Goal: Use online tool/utility: Utilize a website feature to perform a specific function

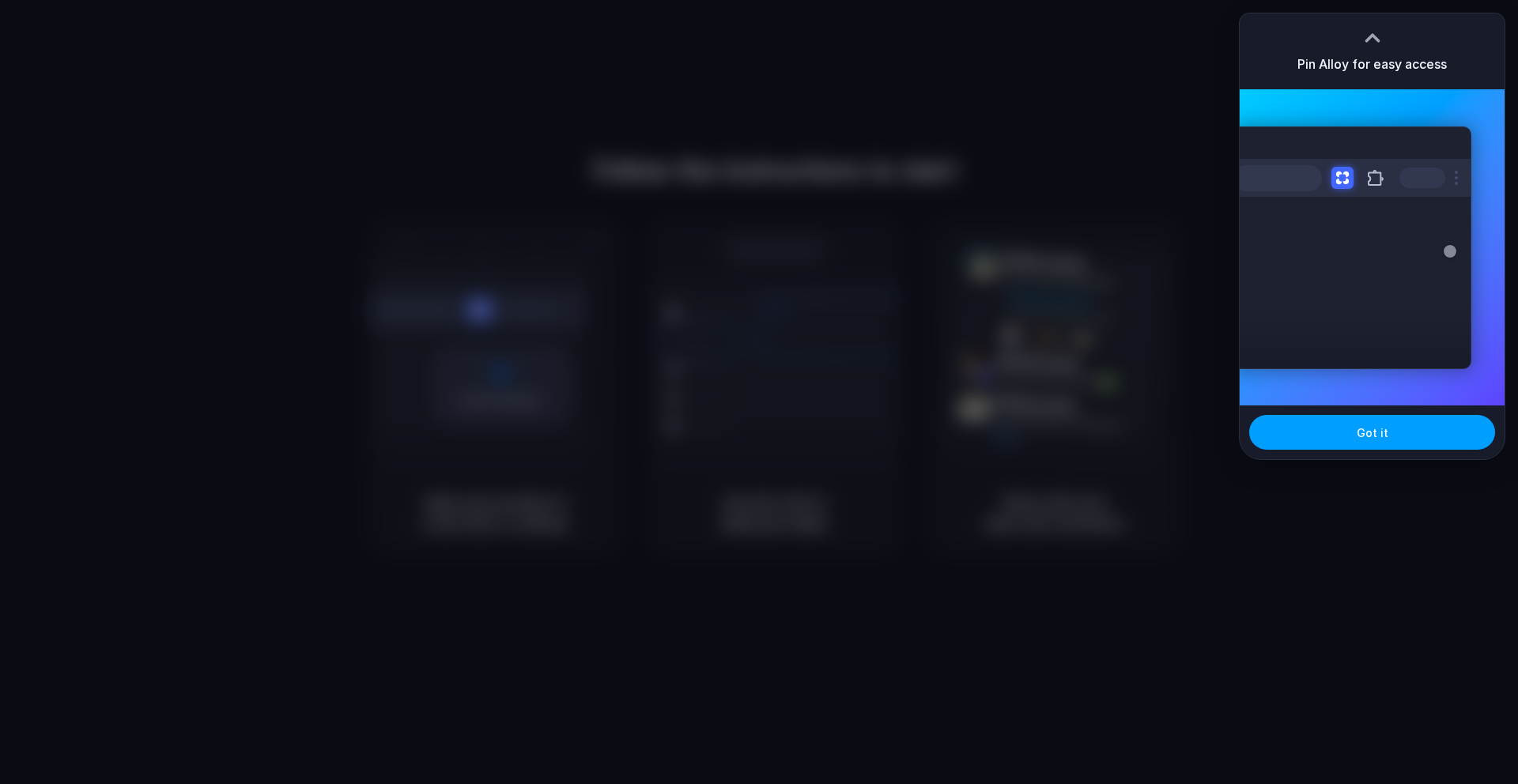
click at [1361, 439] on span "Got it" at bounding box center [1373, 432] width 32 height 17
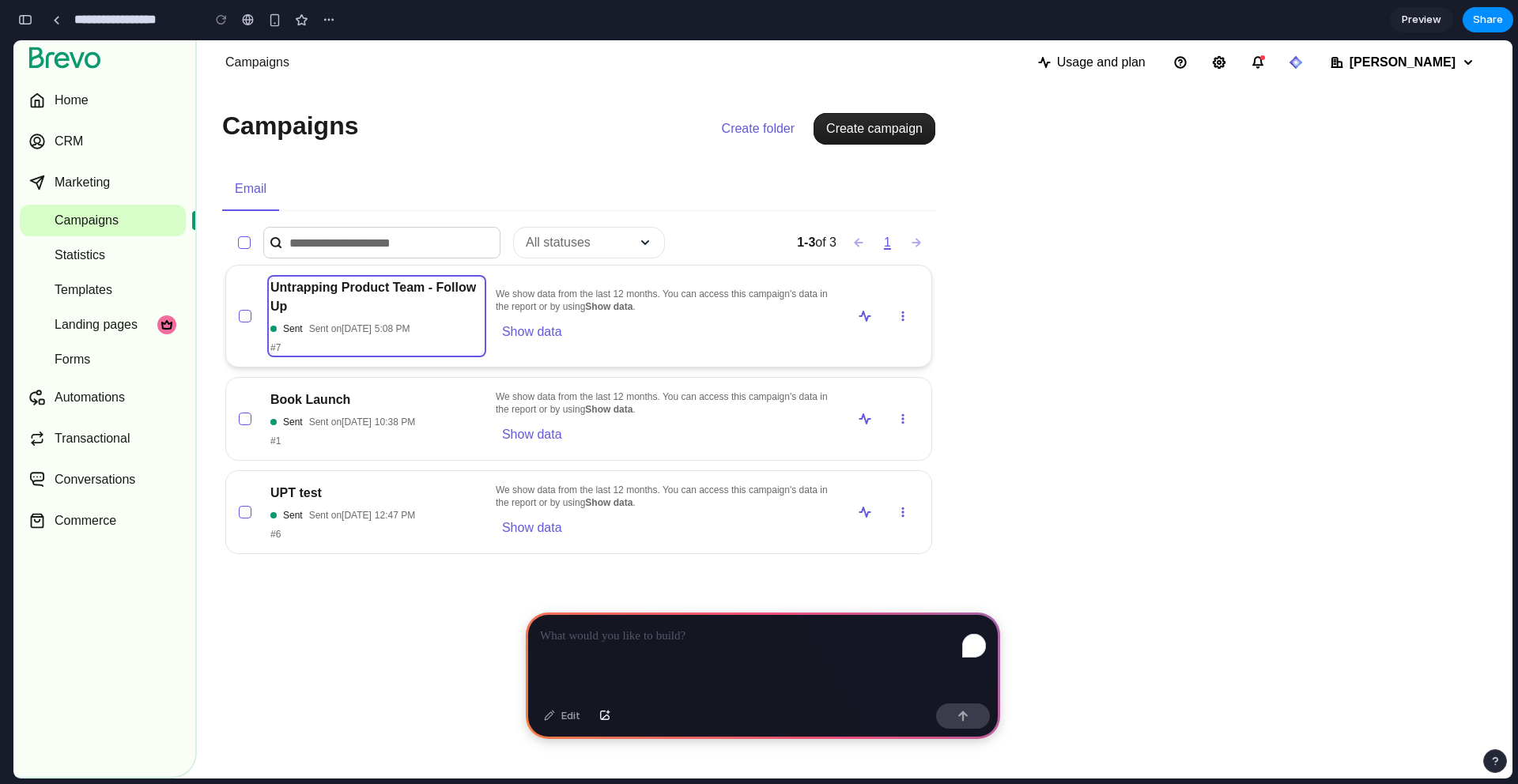
click at [398, 313] on h2 "Untrapping Product Team - Follow Up" at bounding box center [376, 297] width 213 height 38
click at [441, 303] on h2 "Untrapping Product Team - Follow Up" at bounding box center [376, 297] width 213 height 38
click at [543, 291] on span "We show data from the last 12 months. You can access this campaign's data in th…" at bounding box center [666, 300] width 340 height 25
click at [899, 311] on button "list-actions" at bounding box center [903, 316] width 32 height 32
click at [901, 325] on button "list-actions" at bounding box center [903, 316] width 32 height 32
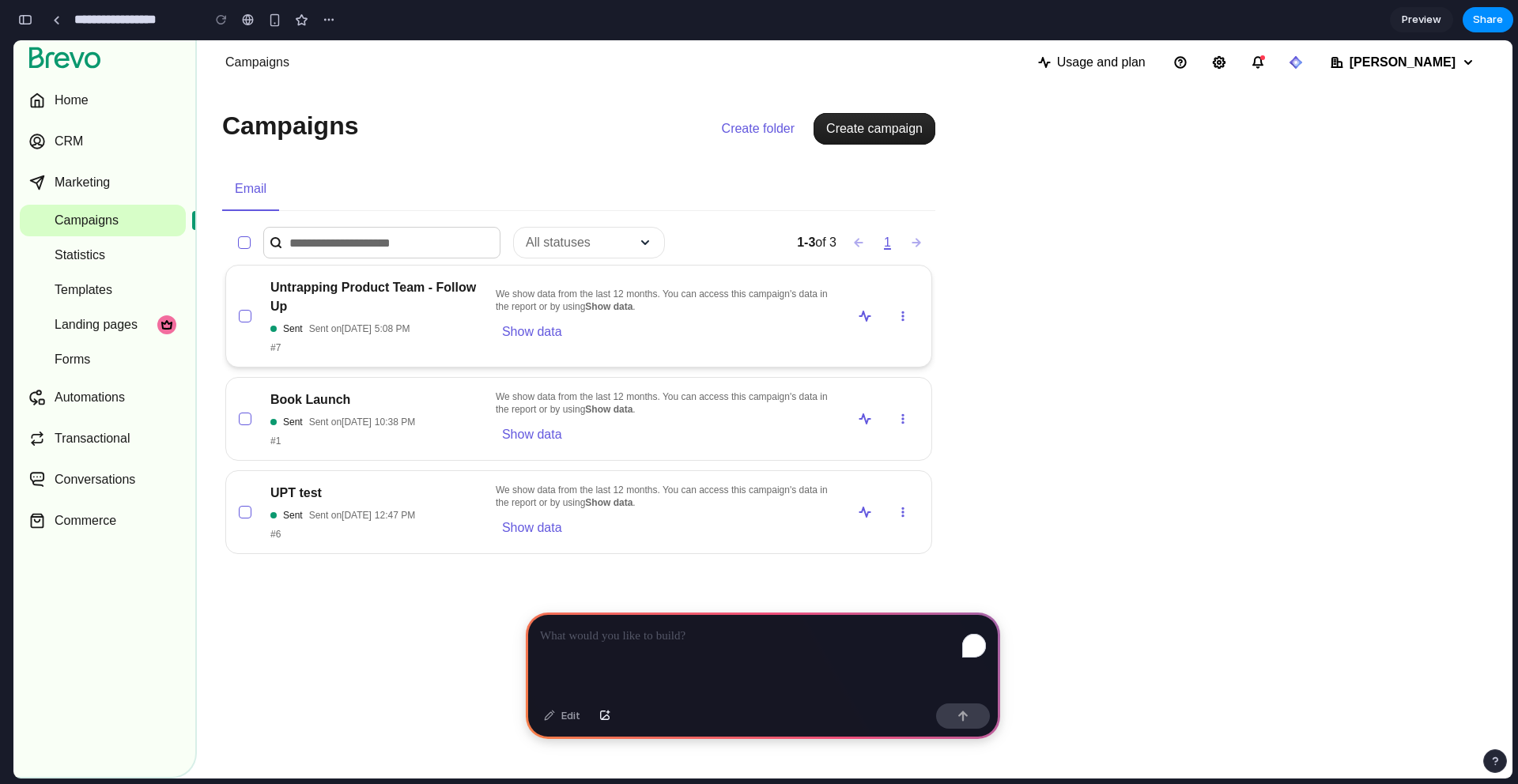
click at [630, 304] on b "Show data" at bounding box center [609, 307] width 47 height 11
click at [782, 315] on div "We show data from the last 12 months. You can access this campaign's data in th…" at bounding box center [666, 316] width 340 height 57
click at [908, 319] on button "list-actions" at bounding box center [903, 316] width 32 height 32
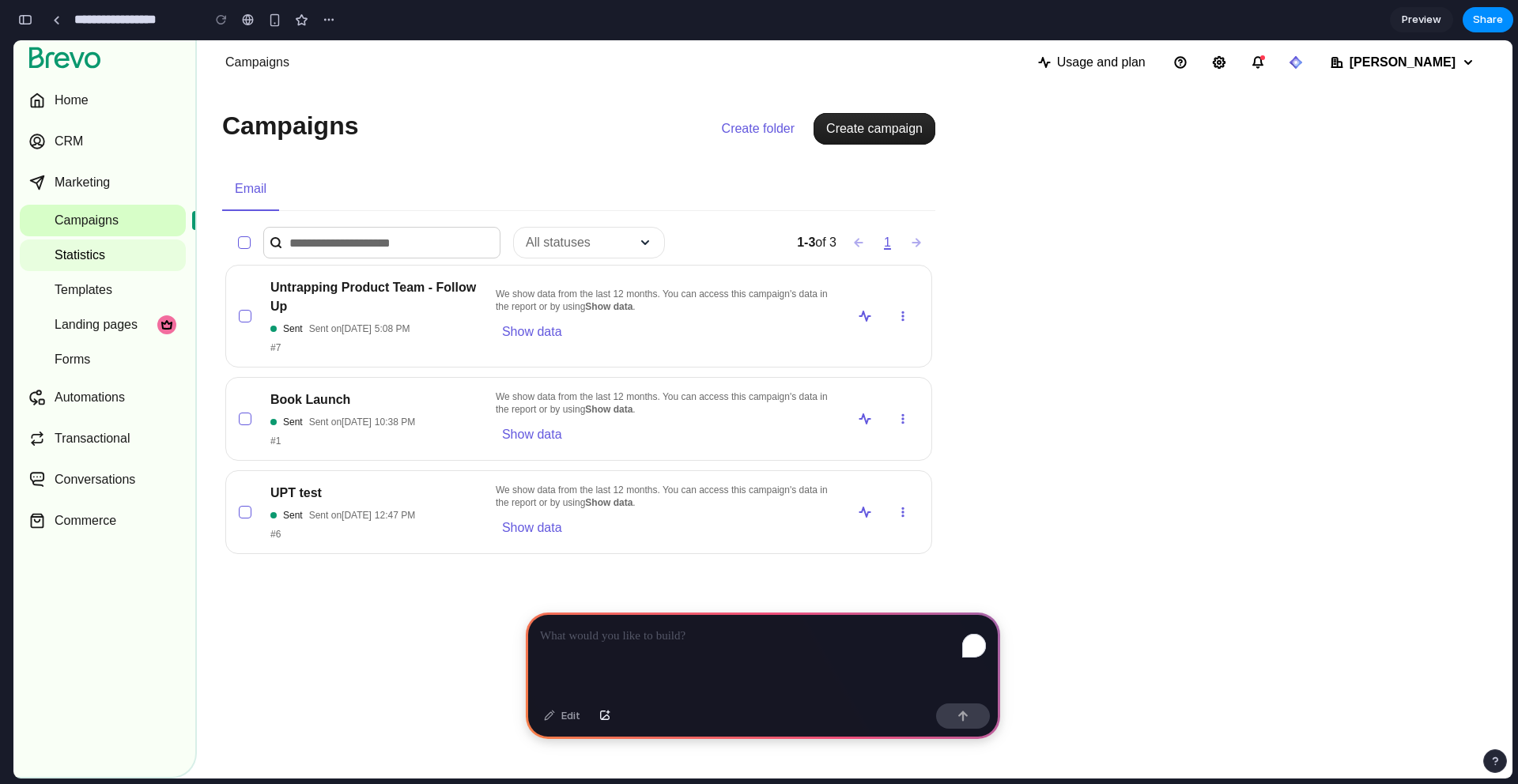
click at [149, 251] on span "Statistics" at bounding box center [115, 255] width 122 height 19
click at [142, 255] on span "Statistics" at bounding box center [115, 255] width 122 height 19
click at [121, 299] on span "Templates" at bounding box center [115, 290] width 122 height 19
click at [901, 129] on span "Create campaign" at bounding box center [874, 129] width 96 height 19
click at [732, 128] on span "Create folder" at bounding box center [758, 129] width 74 height 19
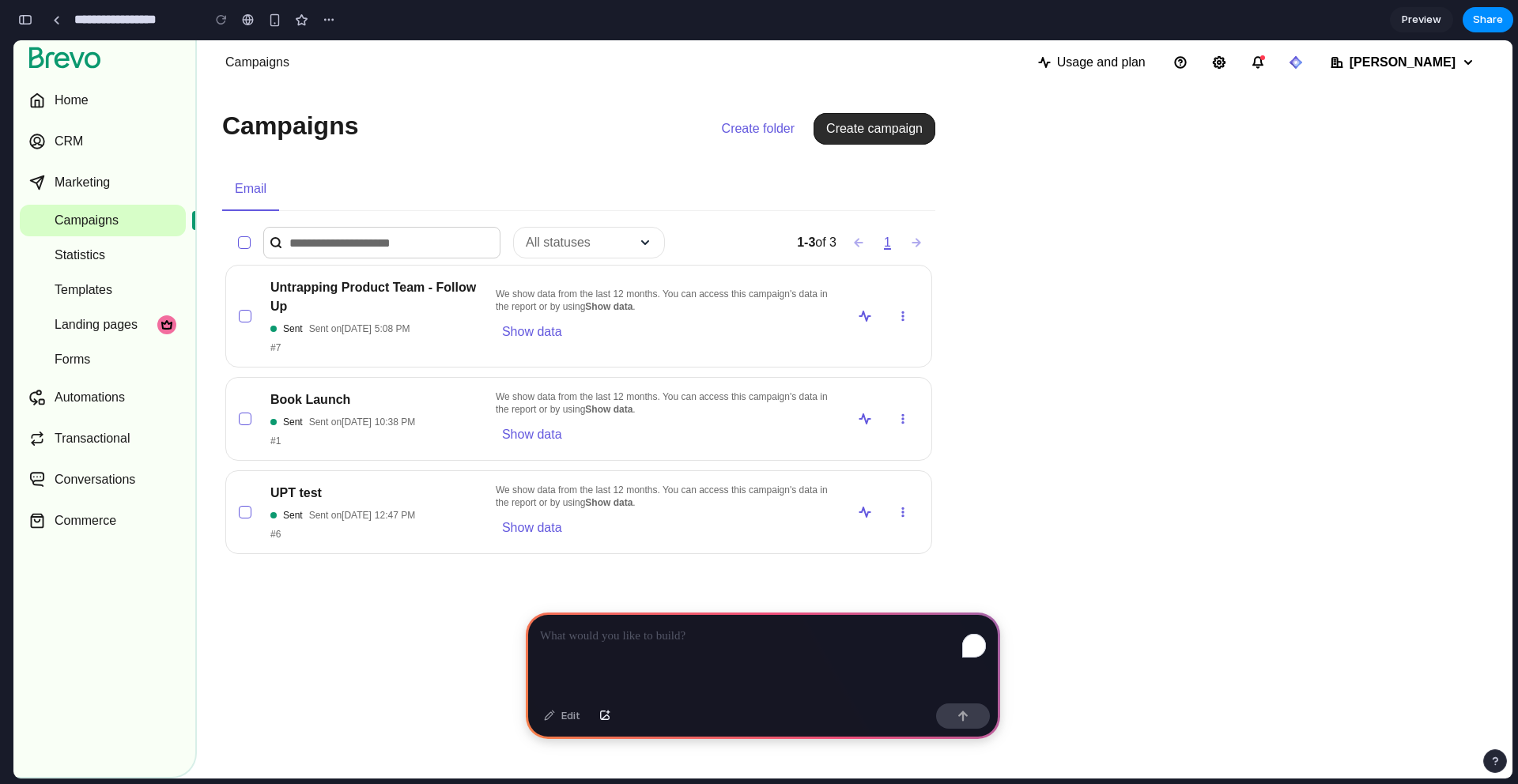
click at [895, 137] on span "Create campaign" at bounding box center [874, 129] width 96 height 19
click at [1101, 434] on div "Campaigns Create folder Create campaign Email All statuses 1-3 of 3 1 Untrappin…" at bounding box center [855, 488] width 1316 height 808
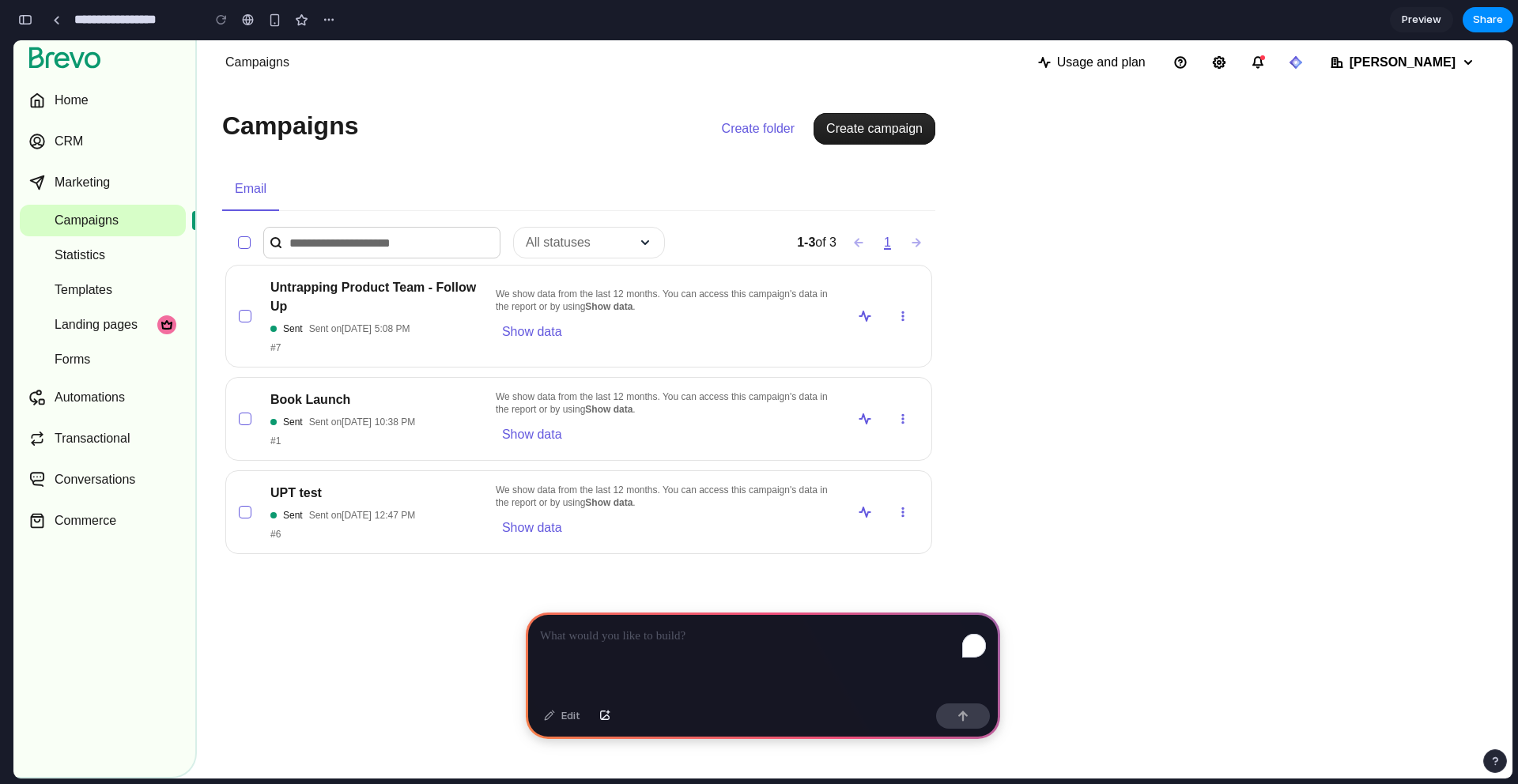
click at [759, 392] on div at bounding box center [759, 392] width 0 height 0
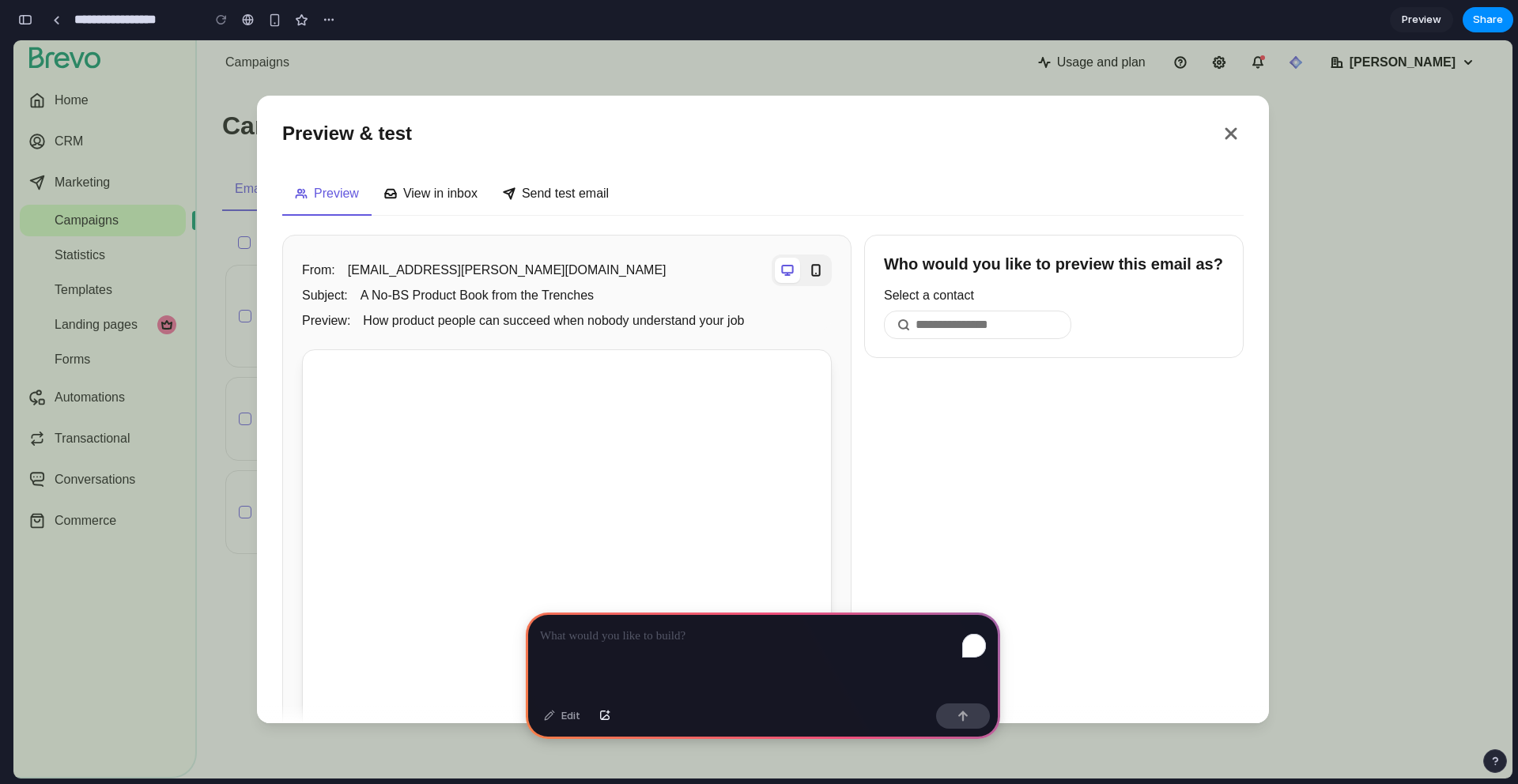
click at [595, 634] on p "To enrich screen reader interactions, please activate Accessibility in Grammarl…" at bounding box center [763, 636] width 446 height 19
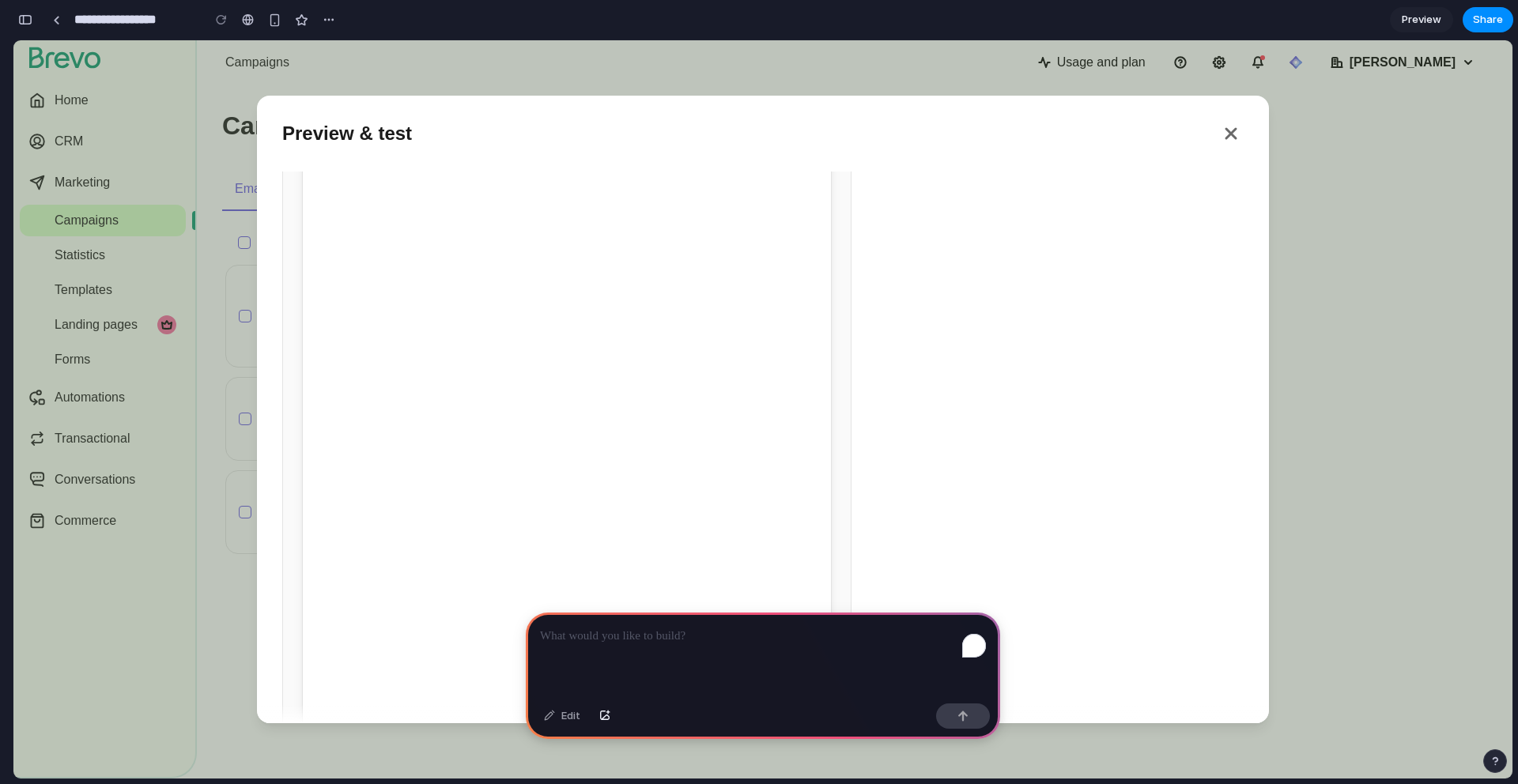
scroll to position [978, 0]
click at [621, 650] on div "To enrich screen reader interactions, please activate Accessibility in Grammarl…" at bounding box center [763, 654] width 474 height 85
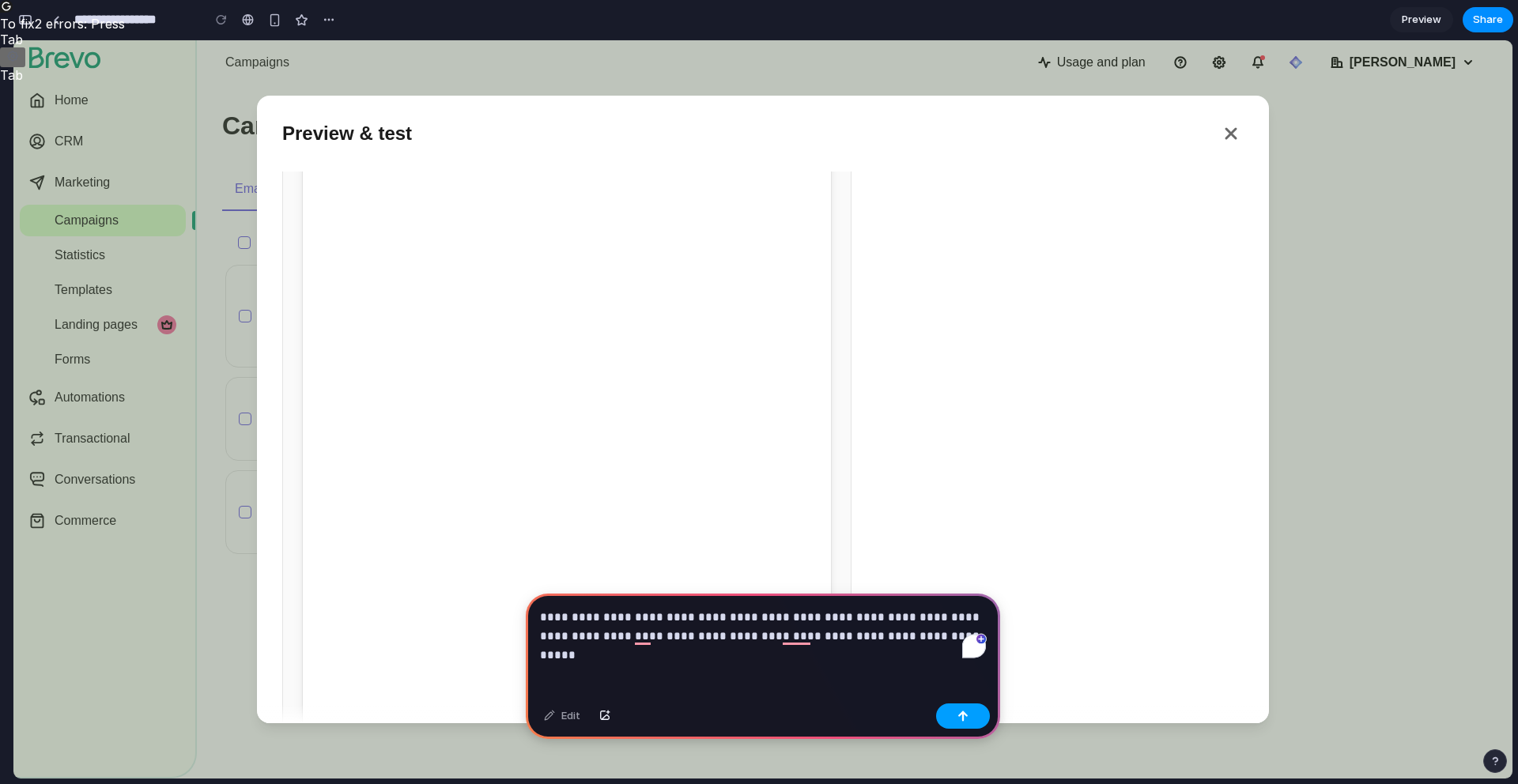
click at [969, 726] on button "button" at bounding box center [963, 716] width 54 height 25
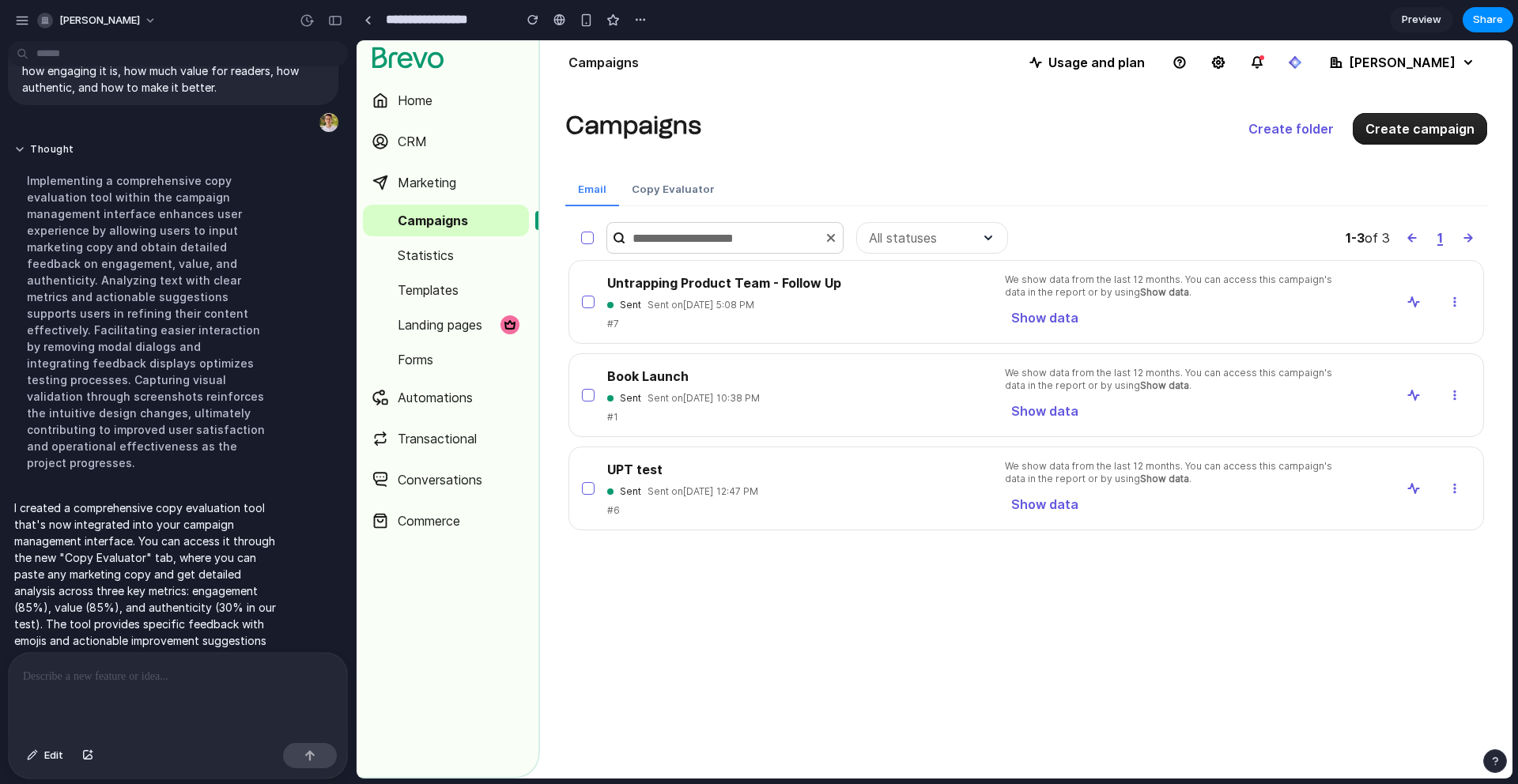
scroll to position [89, 0]
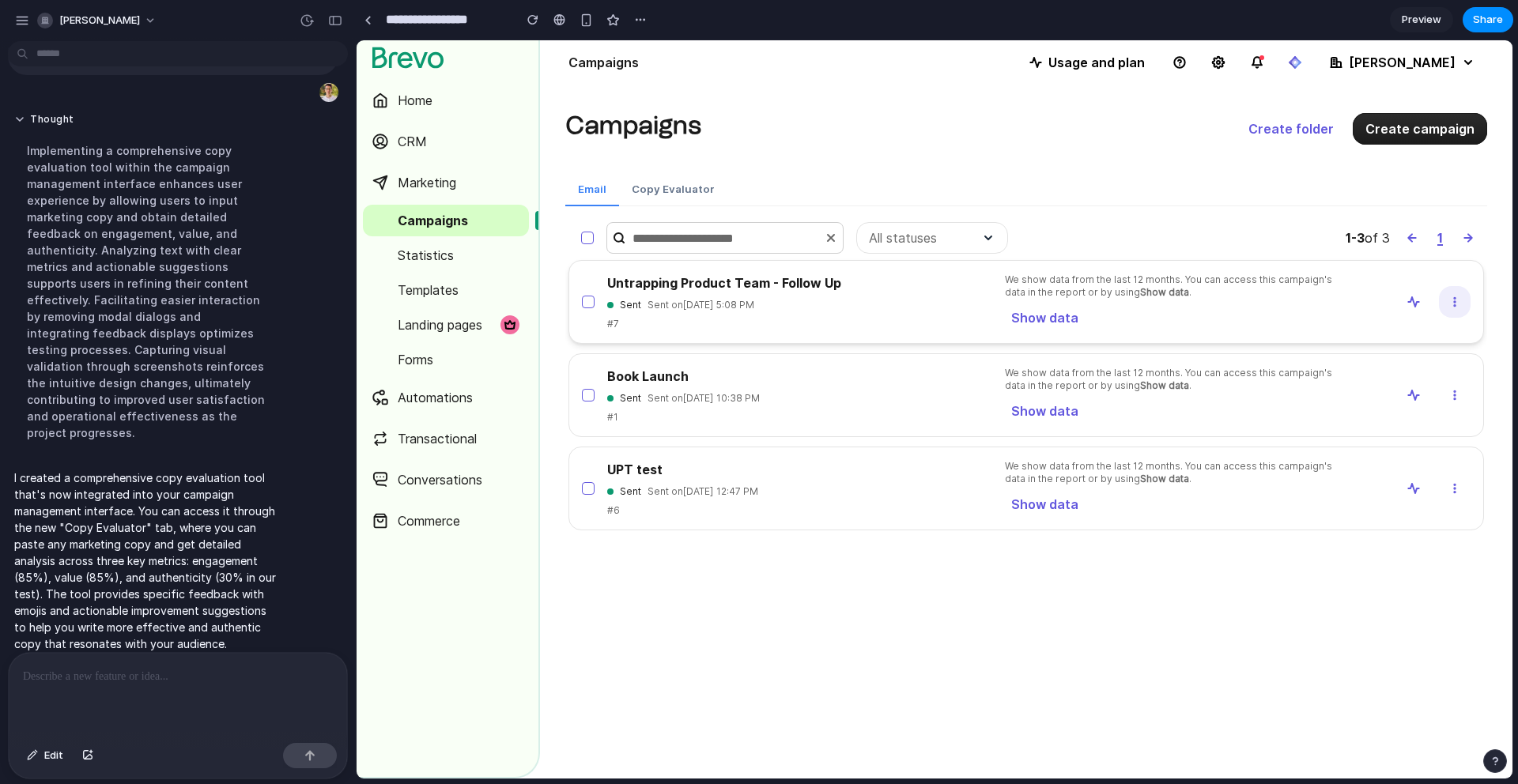
click at [1451, 300] on button "button" at bounding box center [1455, 302] width 32 height 32
click at [732, 285] on h2 "Untrapping Product Team - Follow Up" at bounding box center [724, 283] width 234 height 19
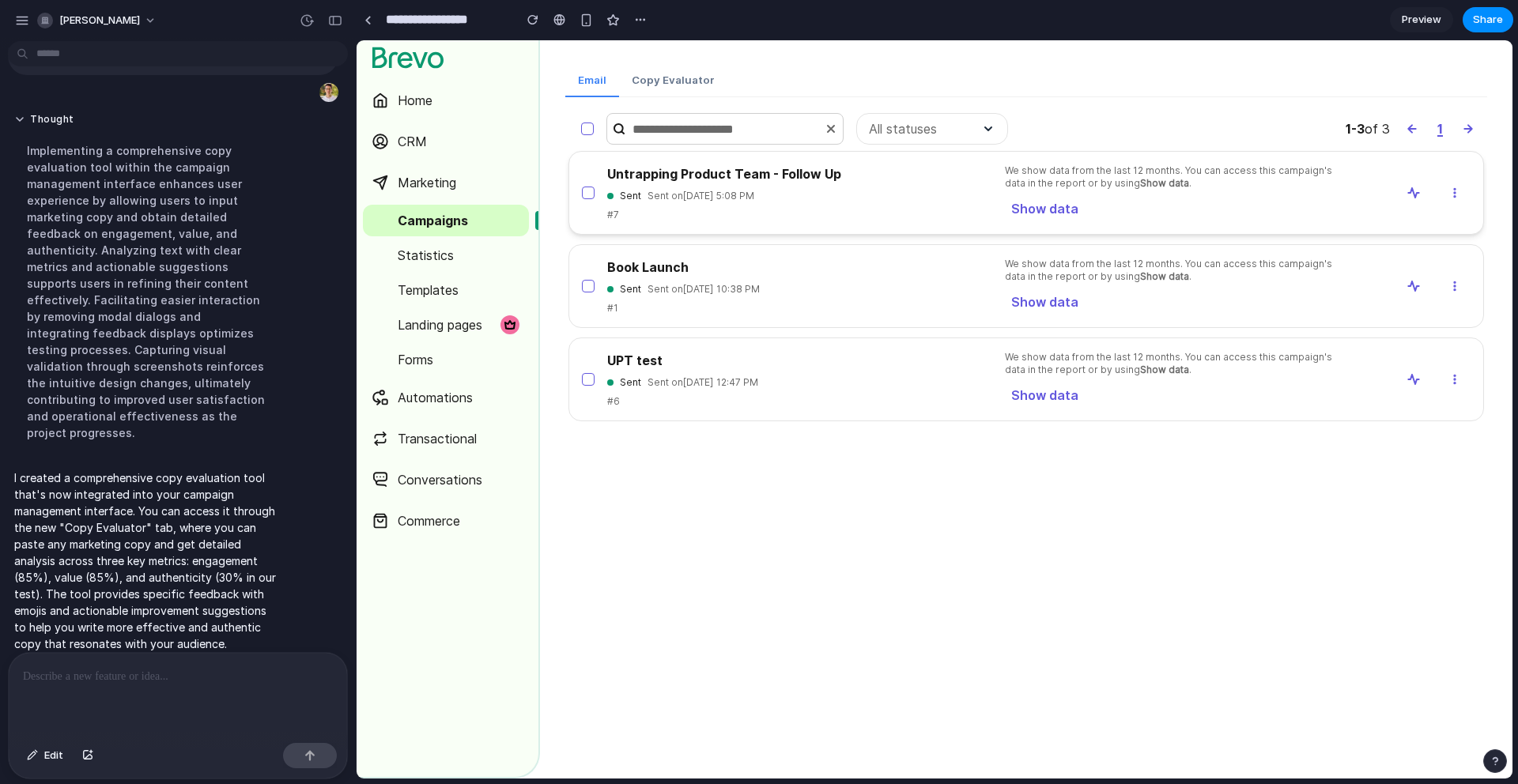
scroll to position [0, 0]
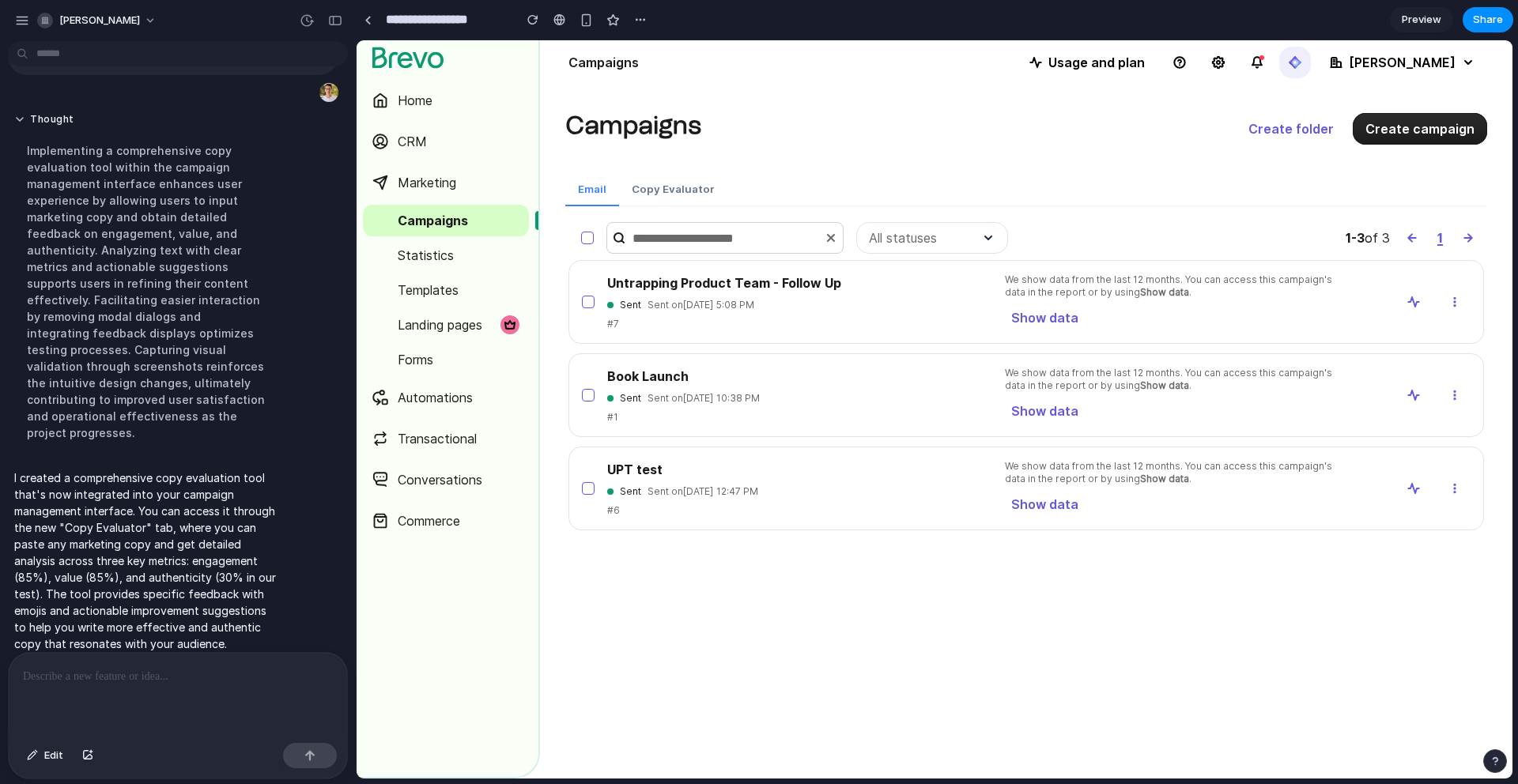
click at [1311, 63] on button "button" at bounding box center [1295, 62] width 32 height 32
click at [691, 189] on button "Copy Evaluator" at bounding box center [673, 190] width 108 height 33
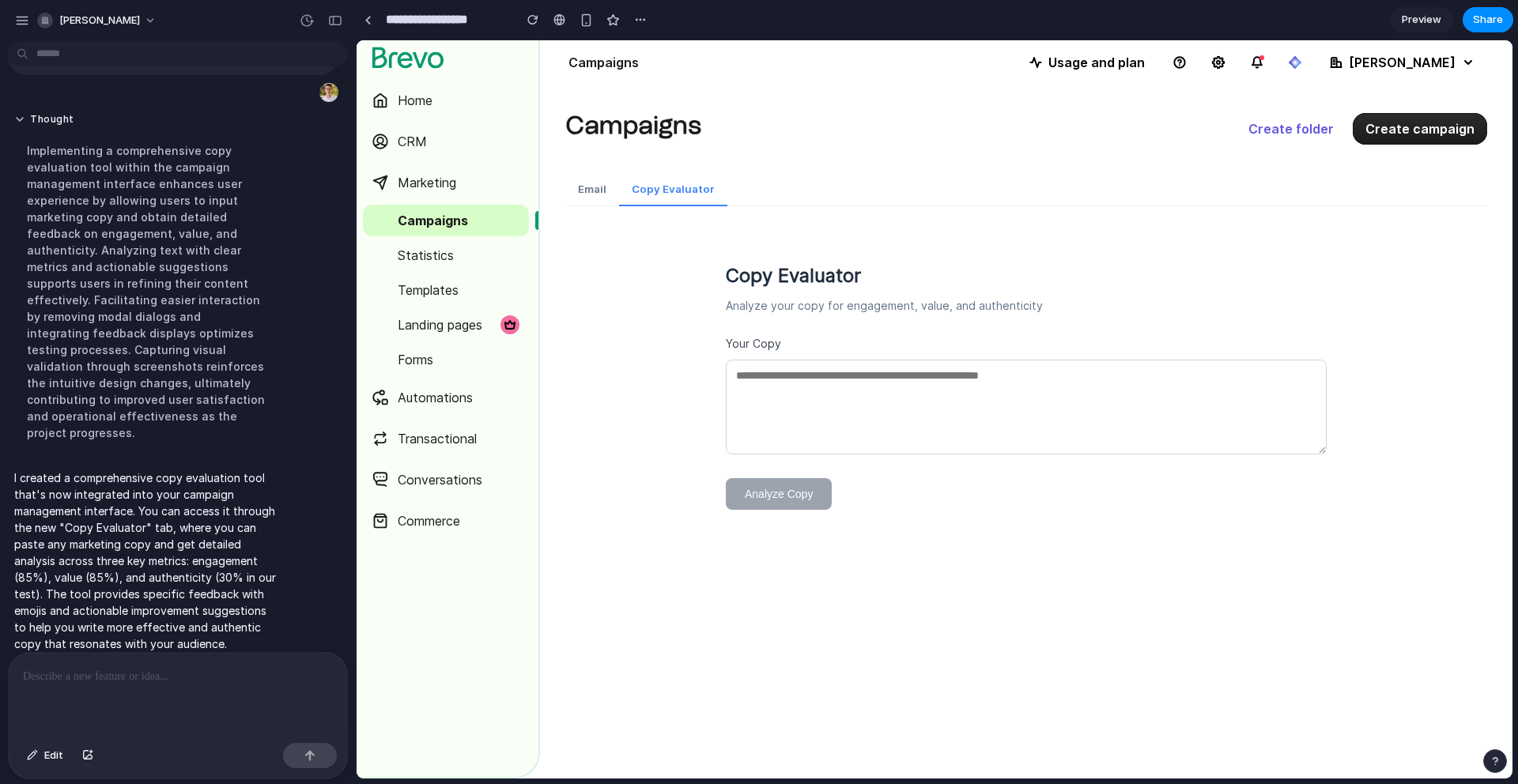
click at [868, 420] on textarea at bounding box center [1026, 407] width 601 height 95
click at [829, 429] on textarea "To enrich screen reader interactions, please activate Accessibility in Grammarl…" at bounding box center [1026, 407] width 601 height 95
paste textarea "**********"
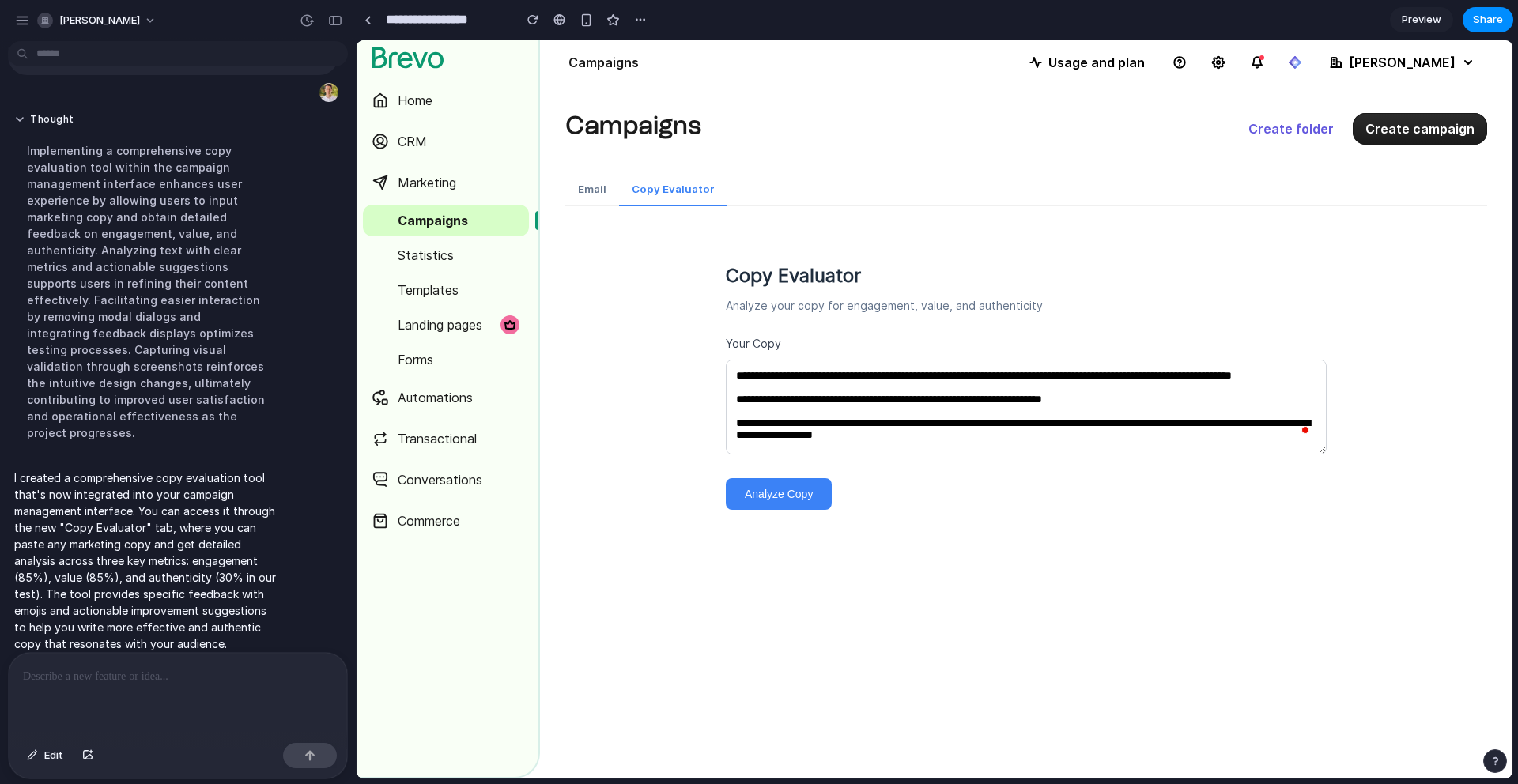
click at [737, 375] on textarea "To enrich screen reader interactions, please activate Accessibility in Grammarl…" at bounding box center [1026, 407] width 601 height 95
paste textarea "**********"
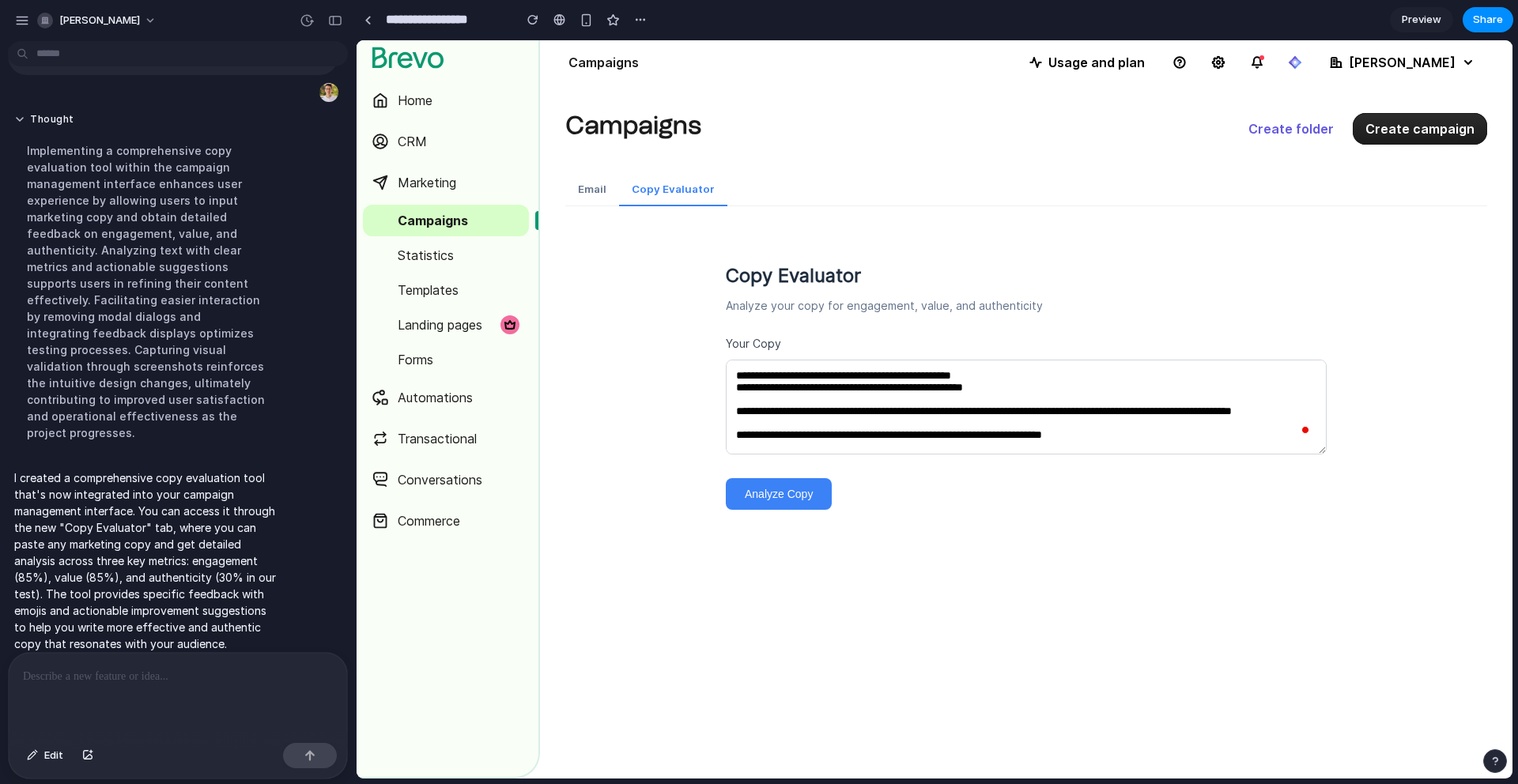
type textarea "**********"
click at [774, 488] on button "Analyze Copy" at bounding box center [779, 494] width 106 height 32
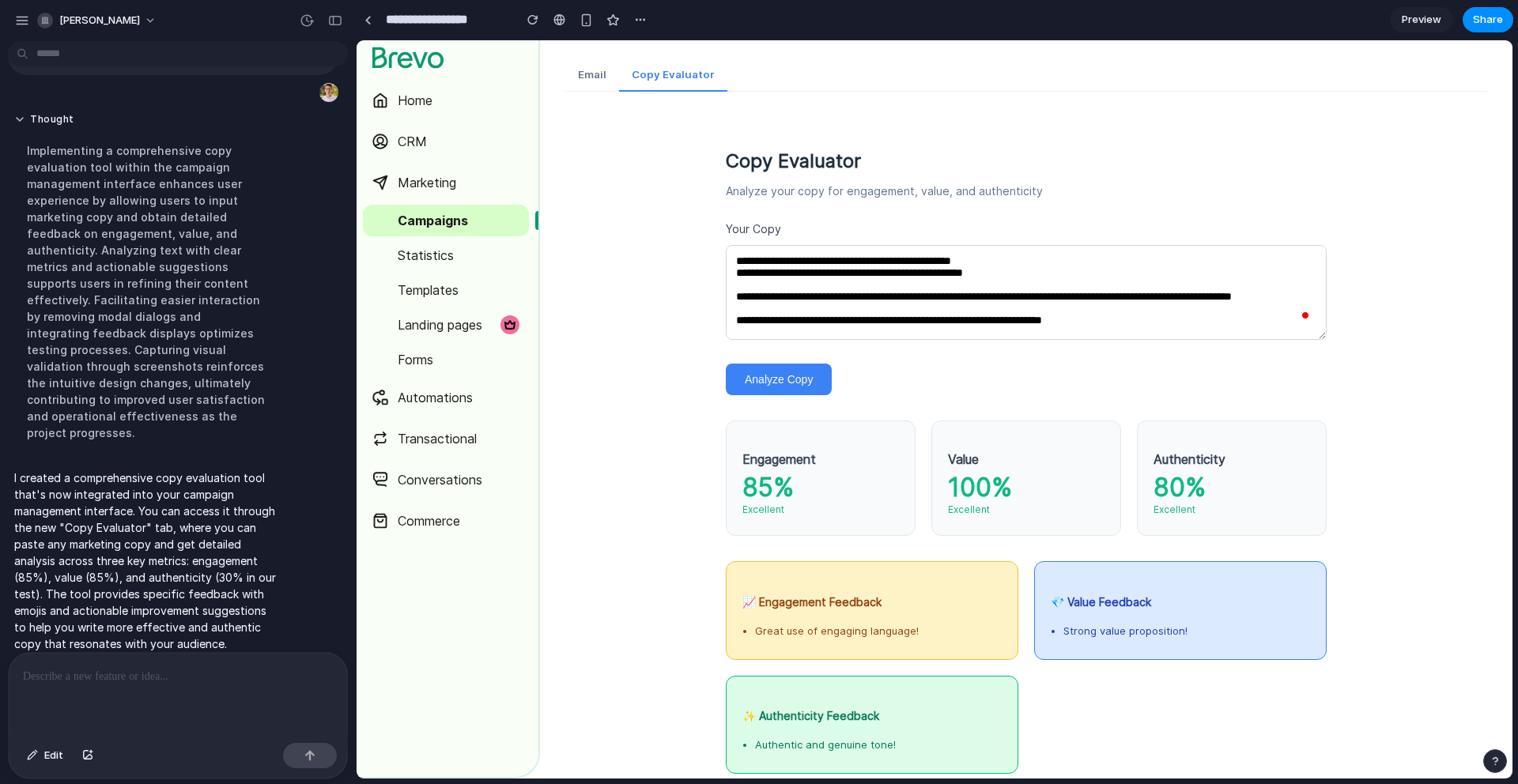
scroll to position [168, 0]
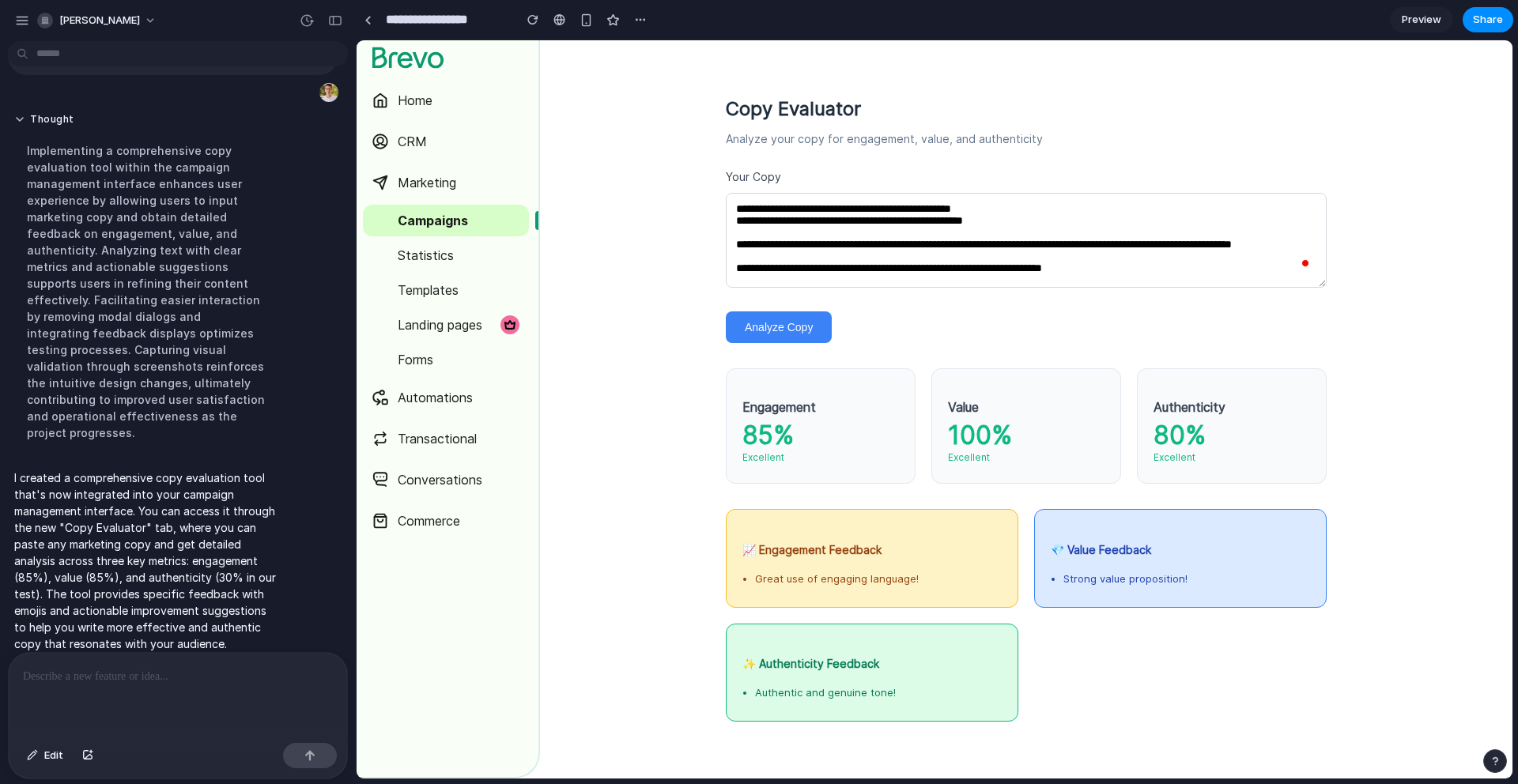
click at [186, 693] on div at bounding box center [178, 695] width 338 height 84
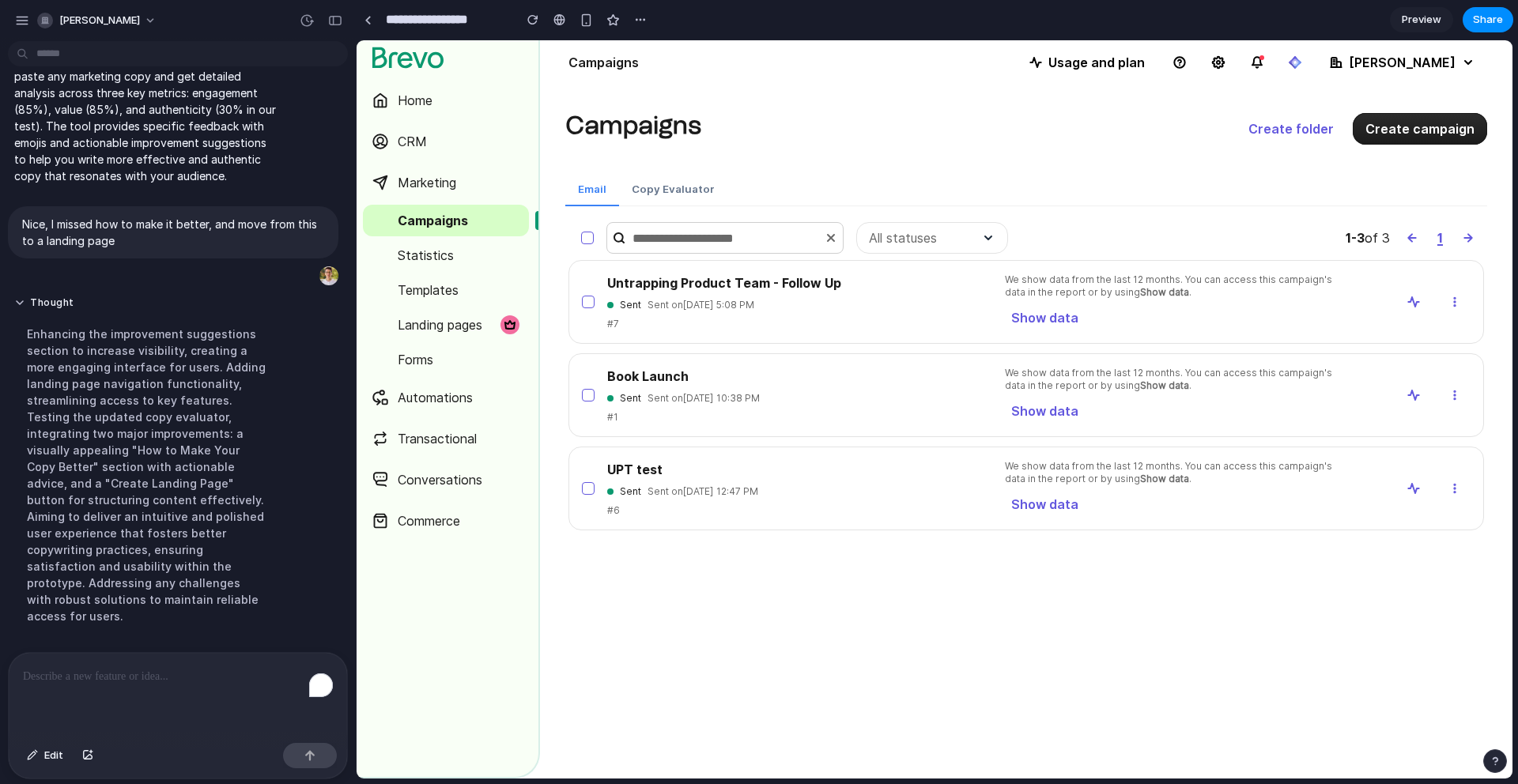
scroll to position [531, 0]
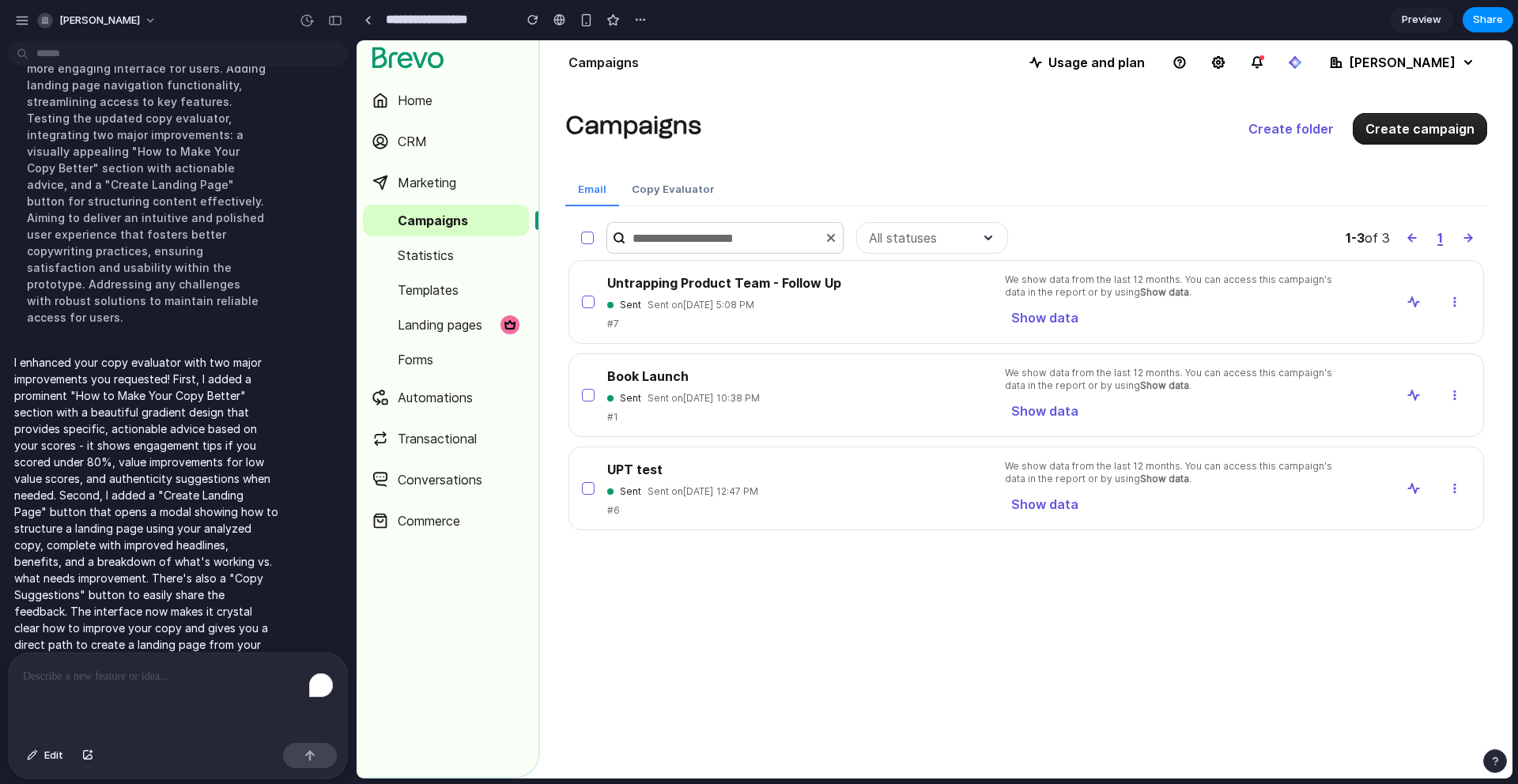
click at [670, 189] on button "Copy Evaluator" at bounding box center [673, 190] width 108 height 33
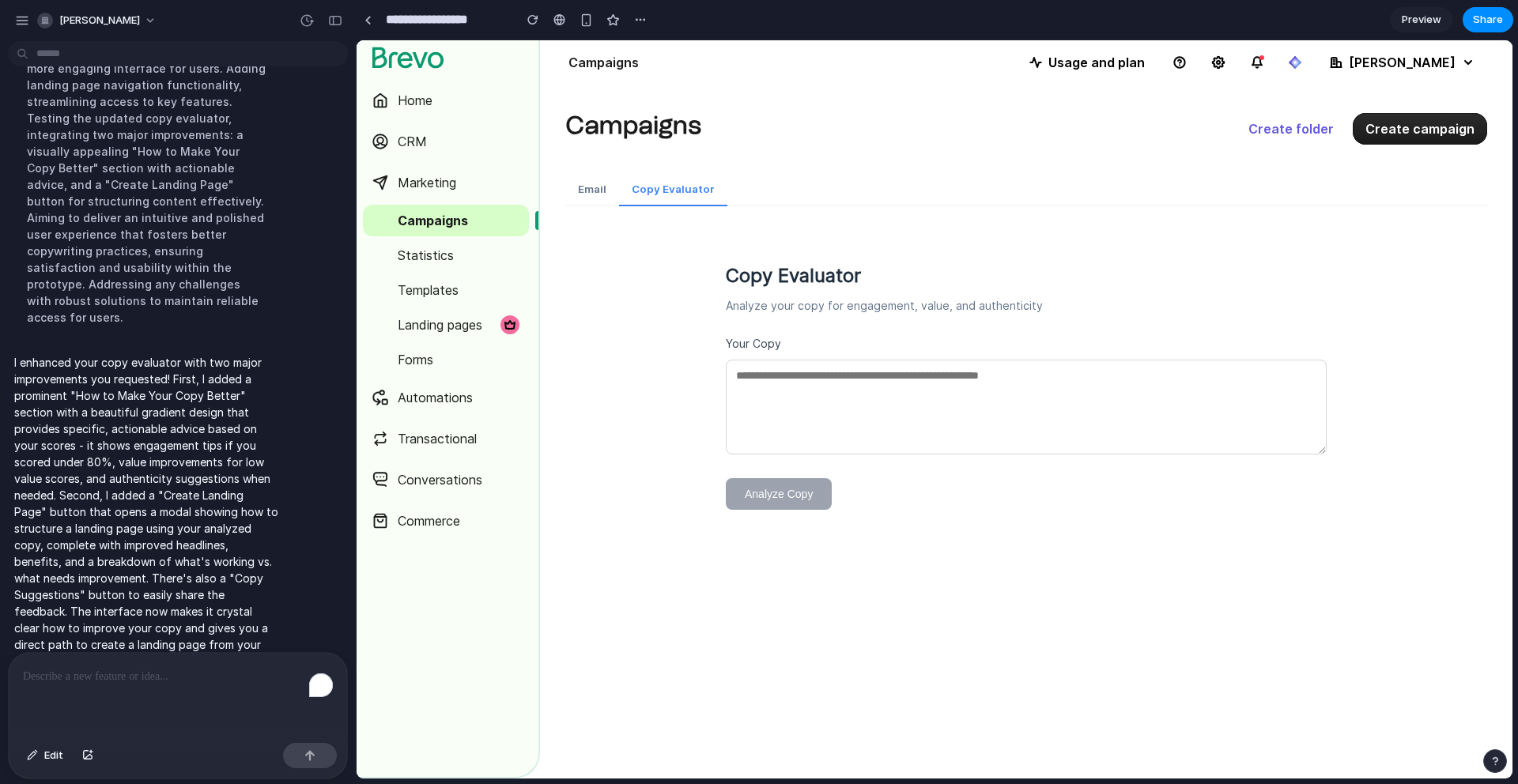
click at [801, 408] on textarea at bounding box center [1026, 407] width 601 height 95
paste textarea "**********"
click at [1059, 395] on textarea "**********" at bounding box center [1026, 407] width 601 height 95
paste textarea "**********"
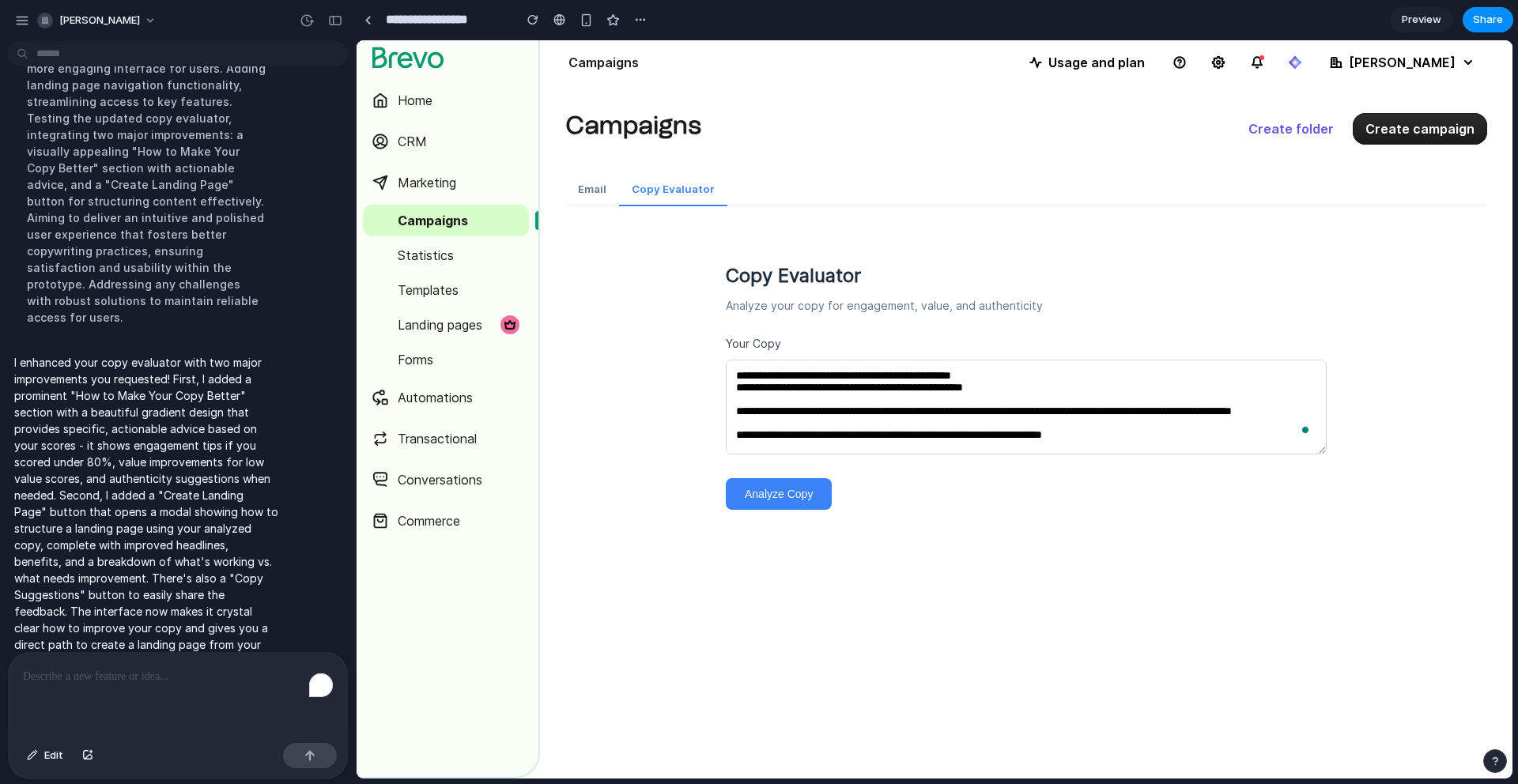
scroll to position [1730, 0]
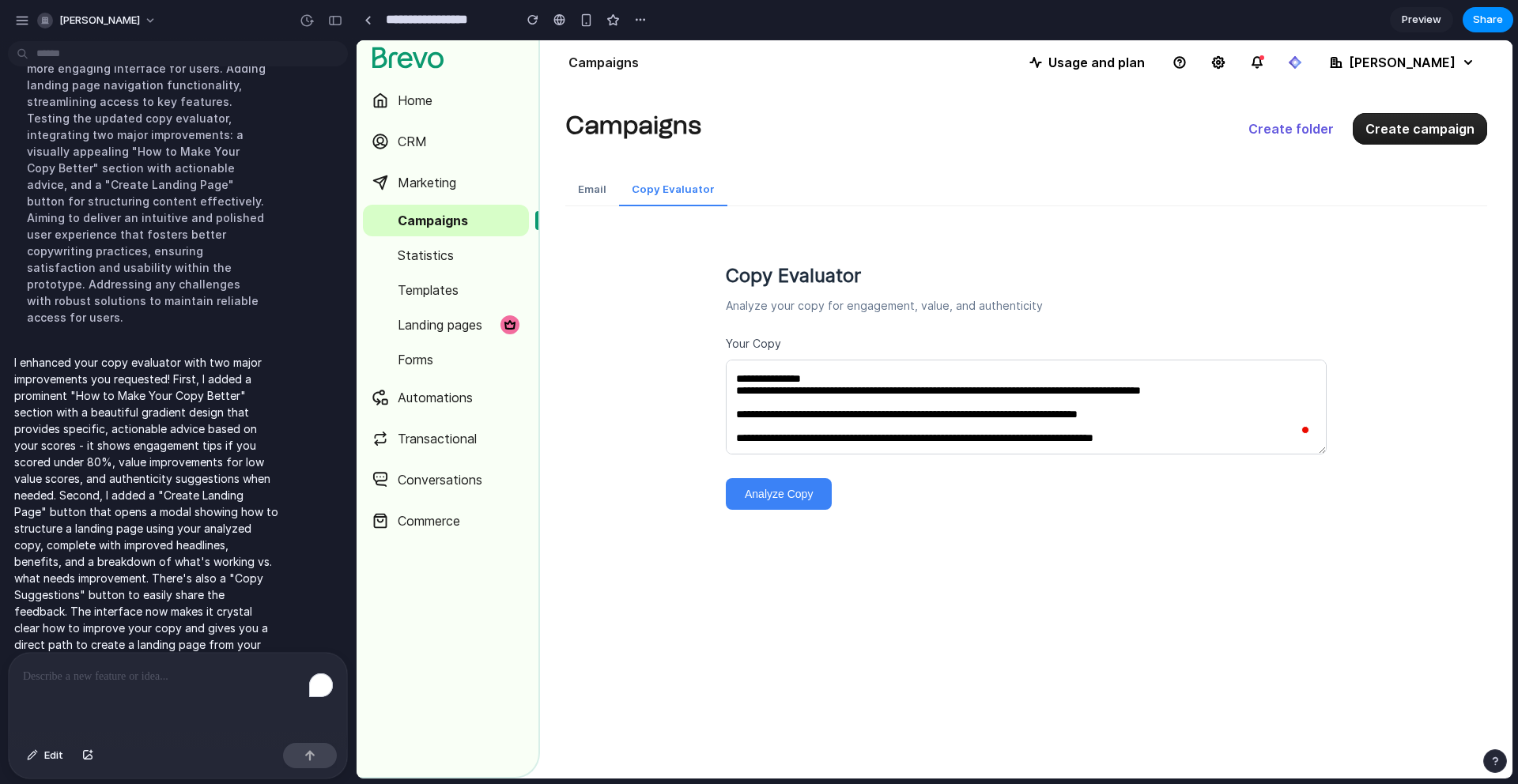
click at [782, 480] on button "Analyze Copy" at bounding box center [779, 494] width 106 height 32
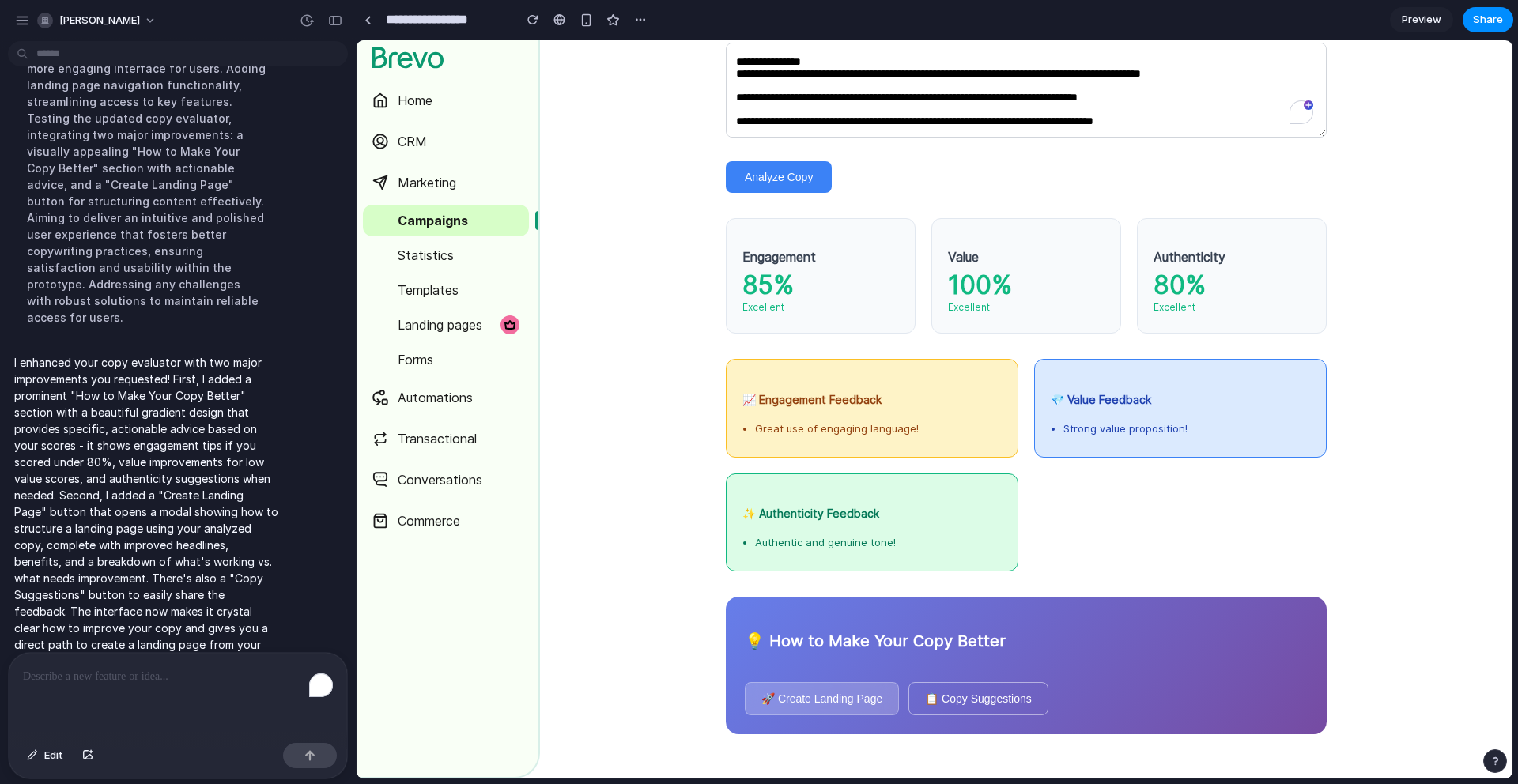
scroll to position [333, 0]
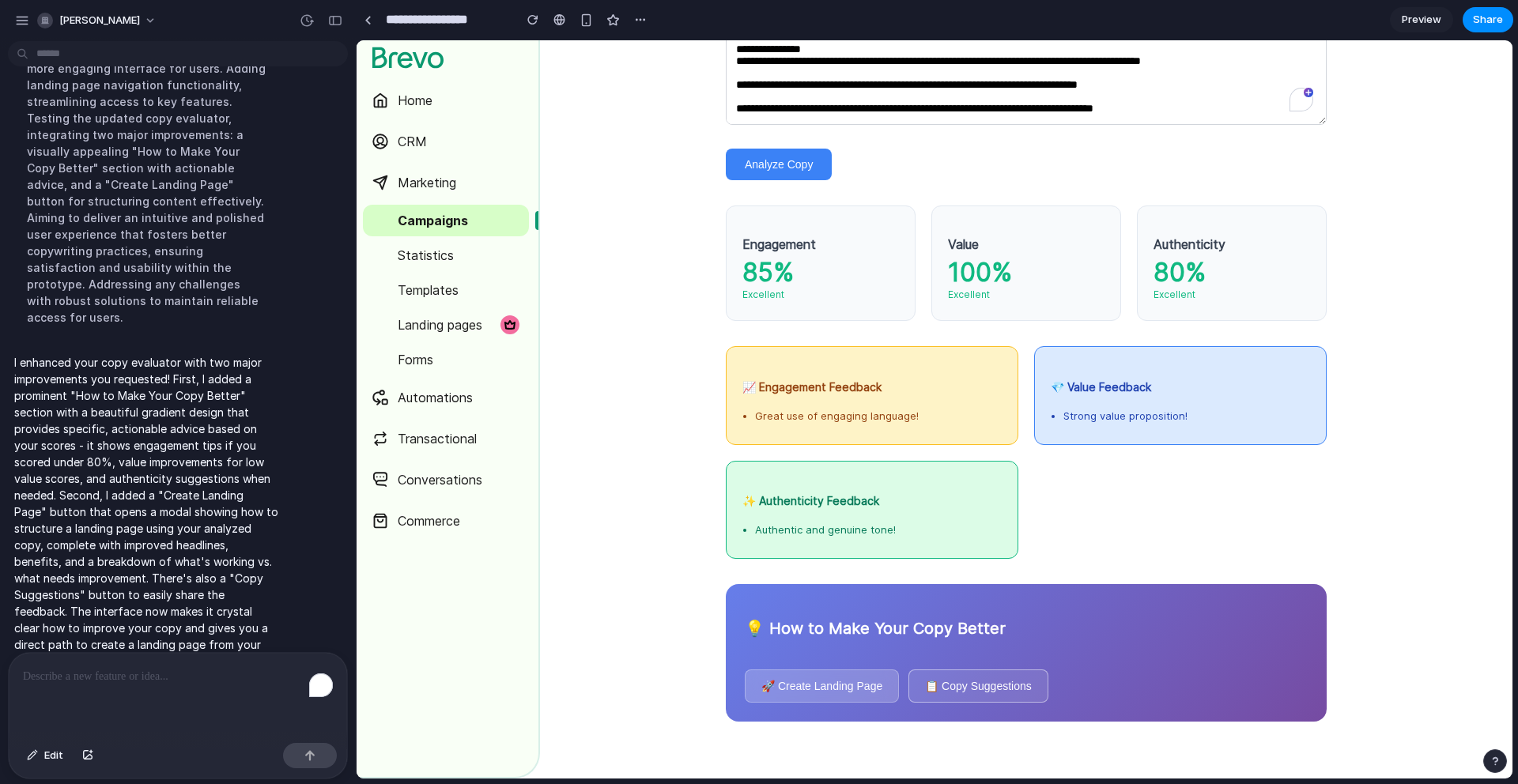
click at [969, 685] on button "📋 Copy Suggestions" at bounding box center [978, 686] width 140 height 33
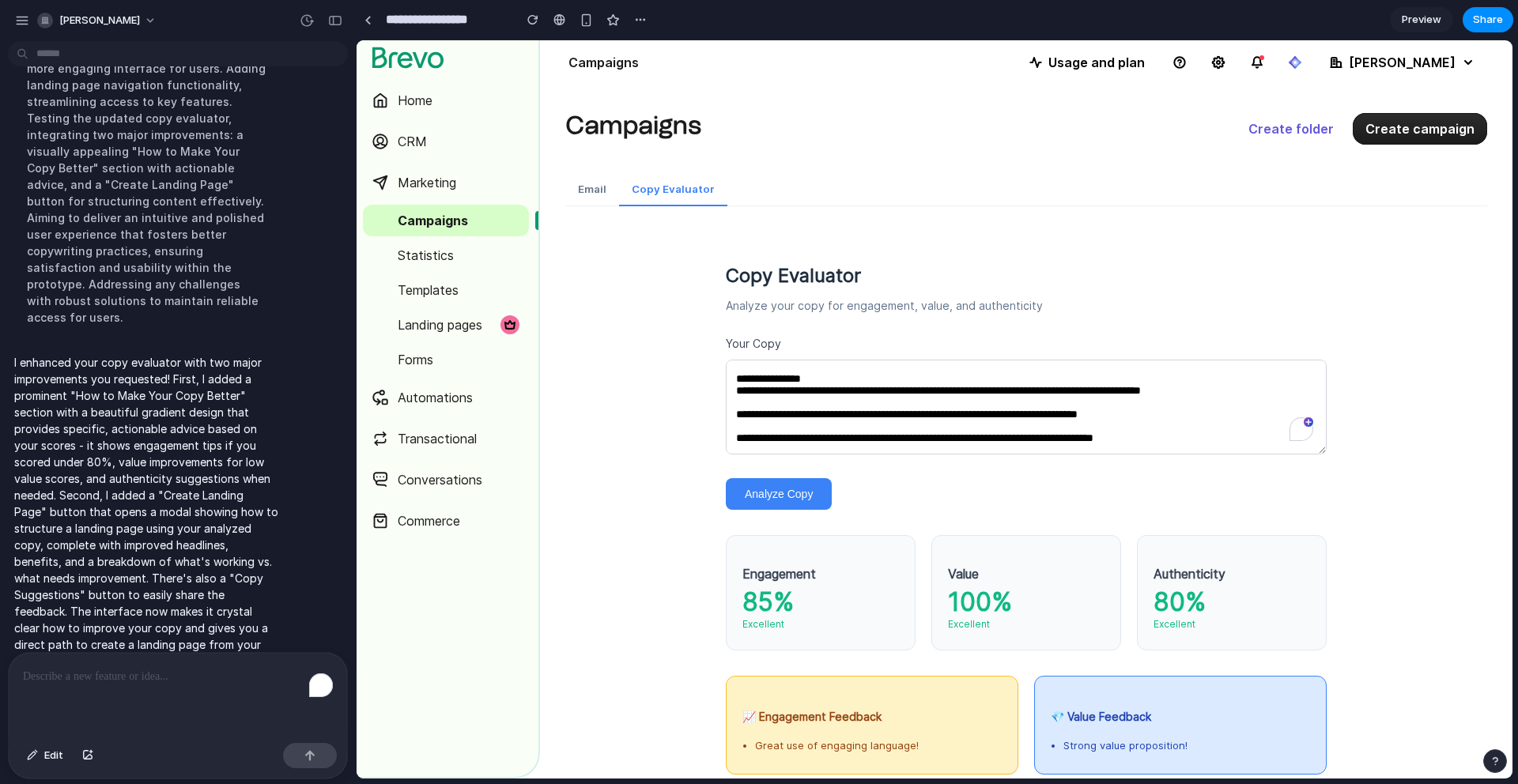
click at [827, 397] on textarea "To enrich screen reader interactions, please activate Accessibility in Grammarl…" at bounding box center [1026, 407] width 601 height 95
paste textarea "To enrich screen reader interactions, please activate Accessibility in Grammarl…"
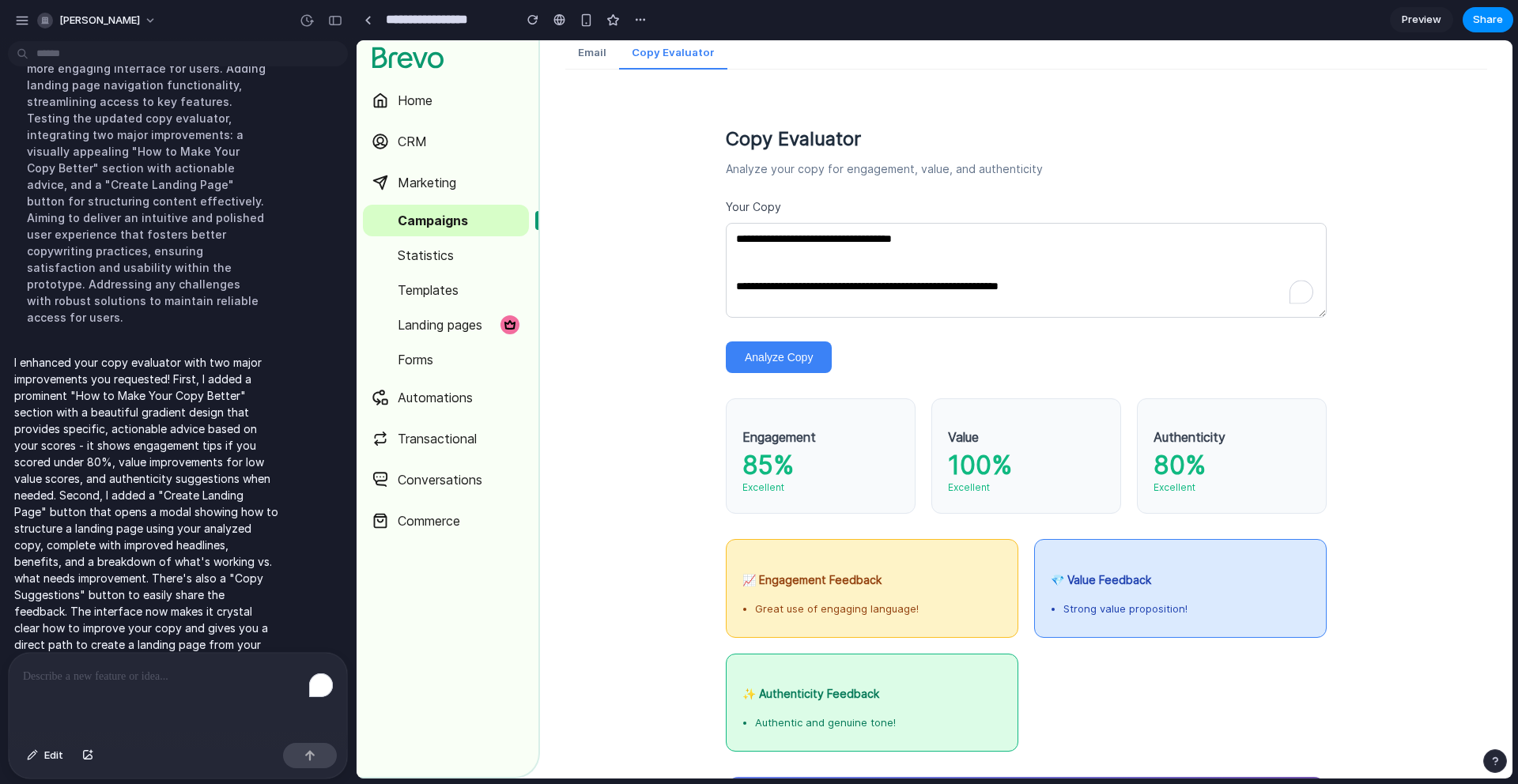
scroll to position [138, 0]
type textarea "**********"
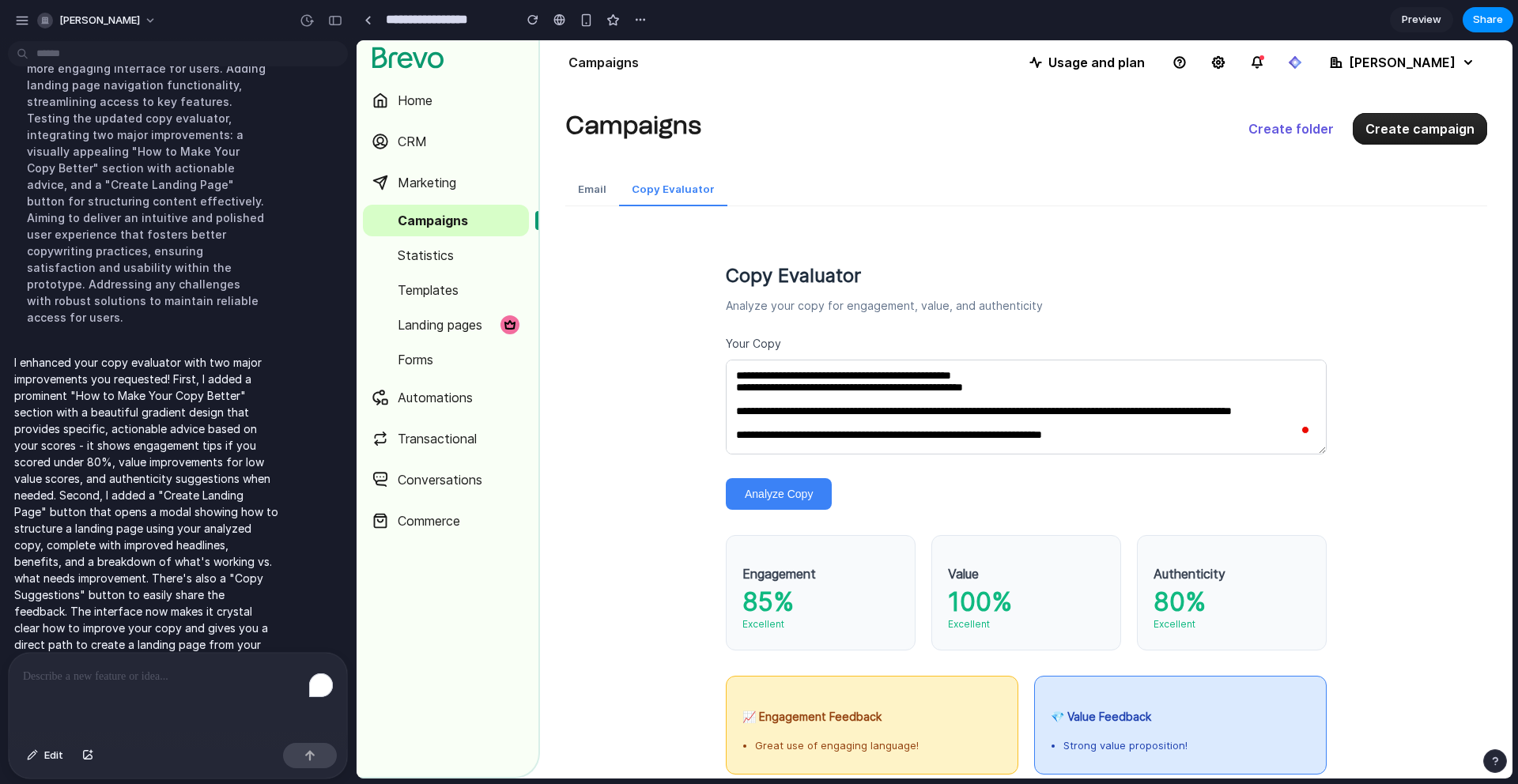
scroll to position [333, 0]
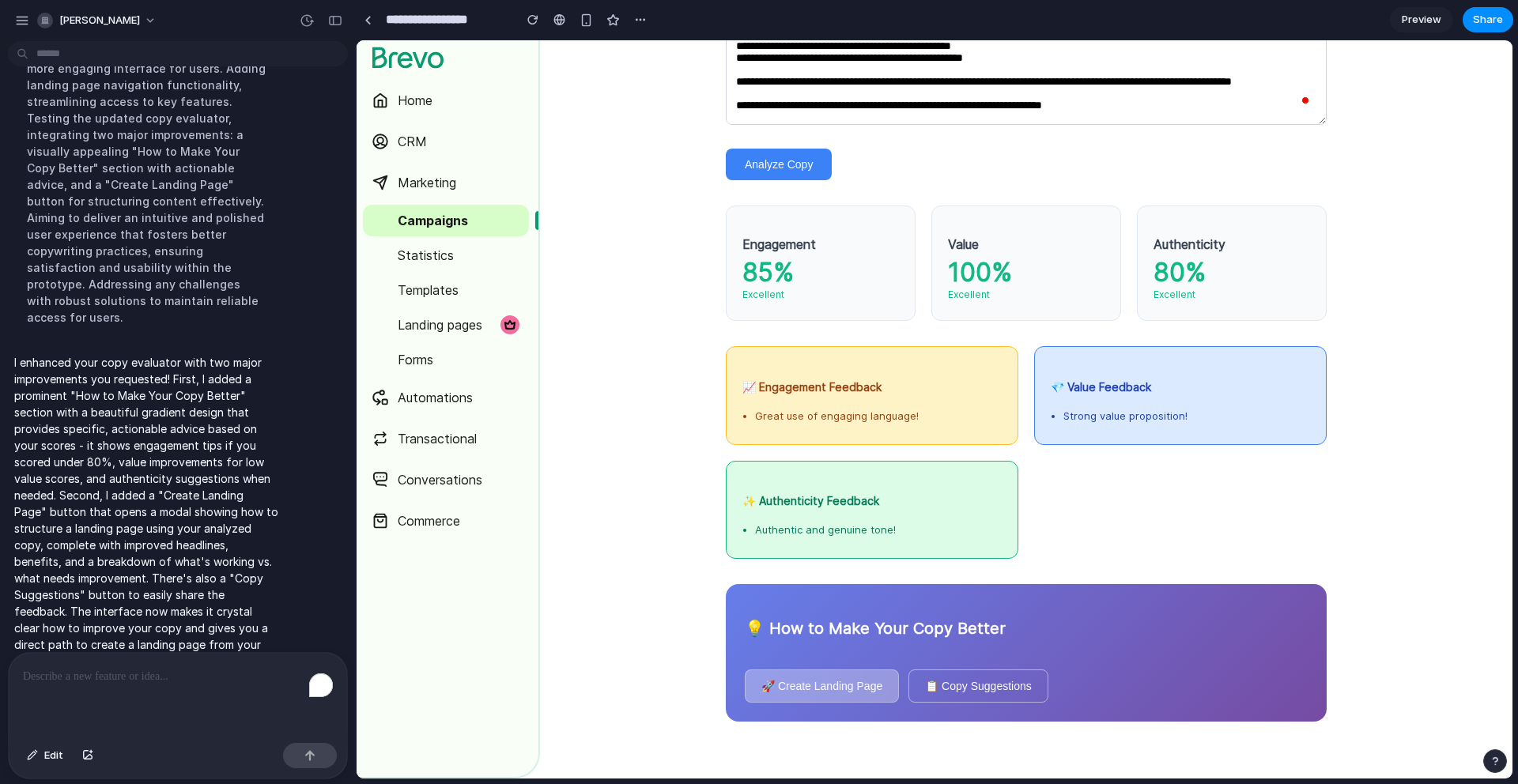
click at [828, 681] on button "🚀 Create Landing Page" at bounding box center [821, 686] width 154 height 33
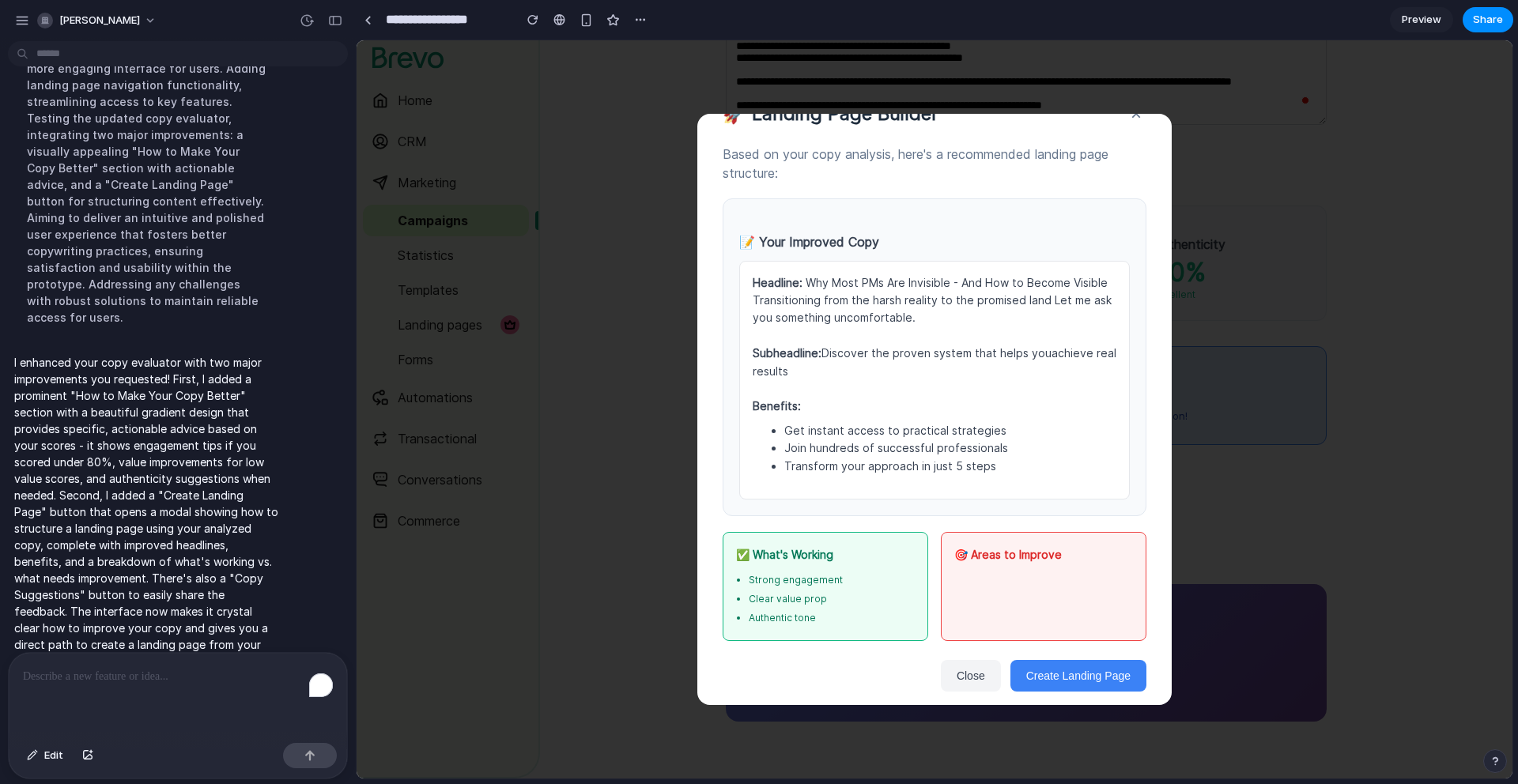
scroll to position [49, 0]
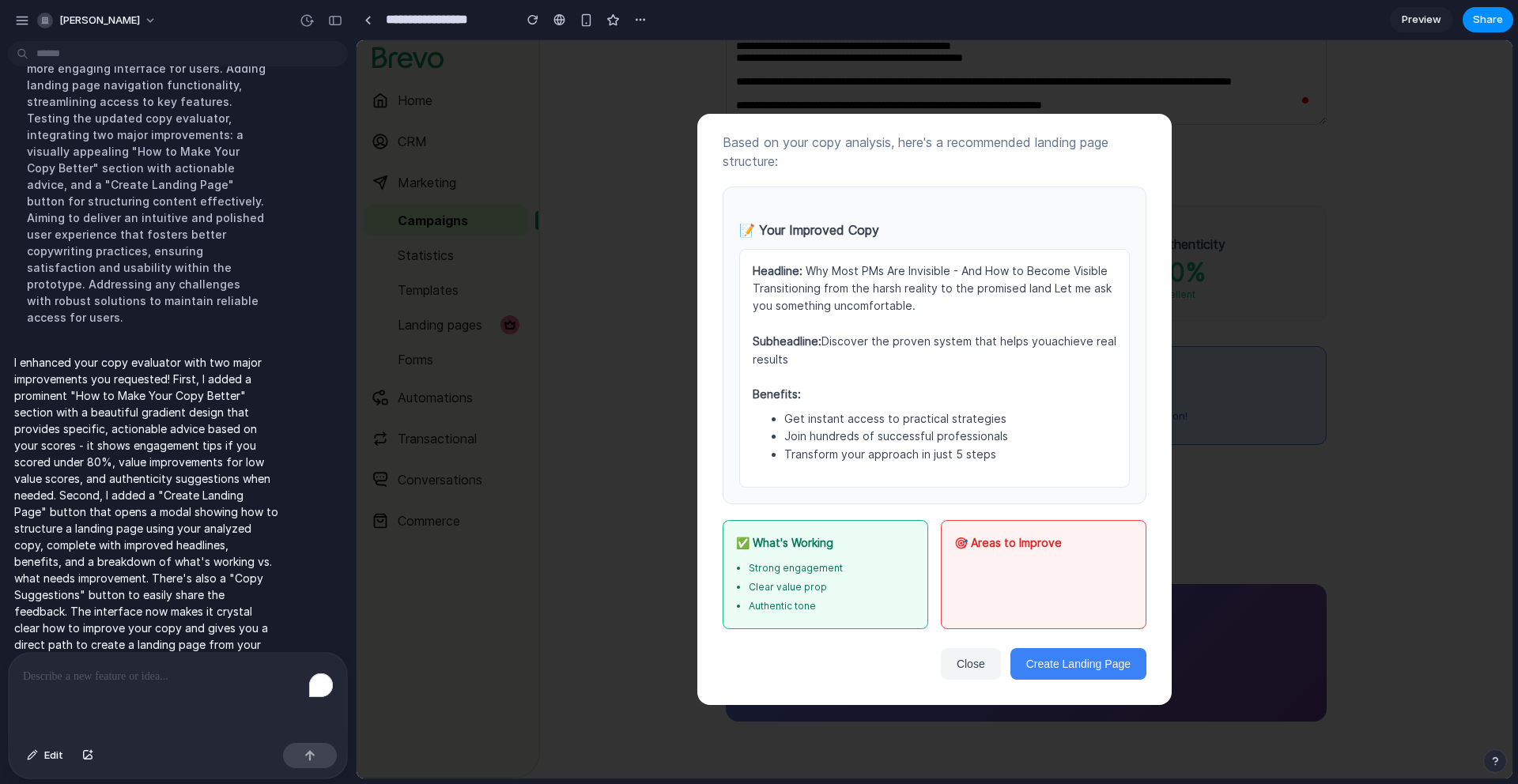
click at [1076, 658] on button "Create Landing Page" at bounding box center [1078, 664] width 136 height 32
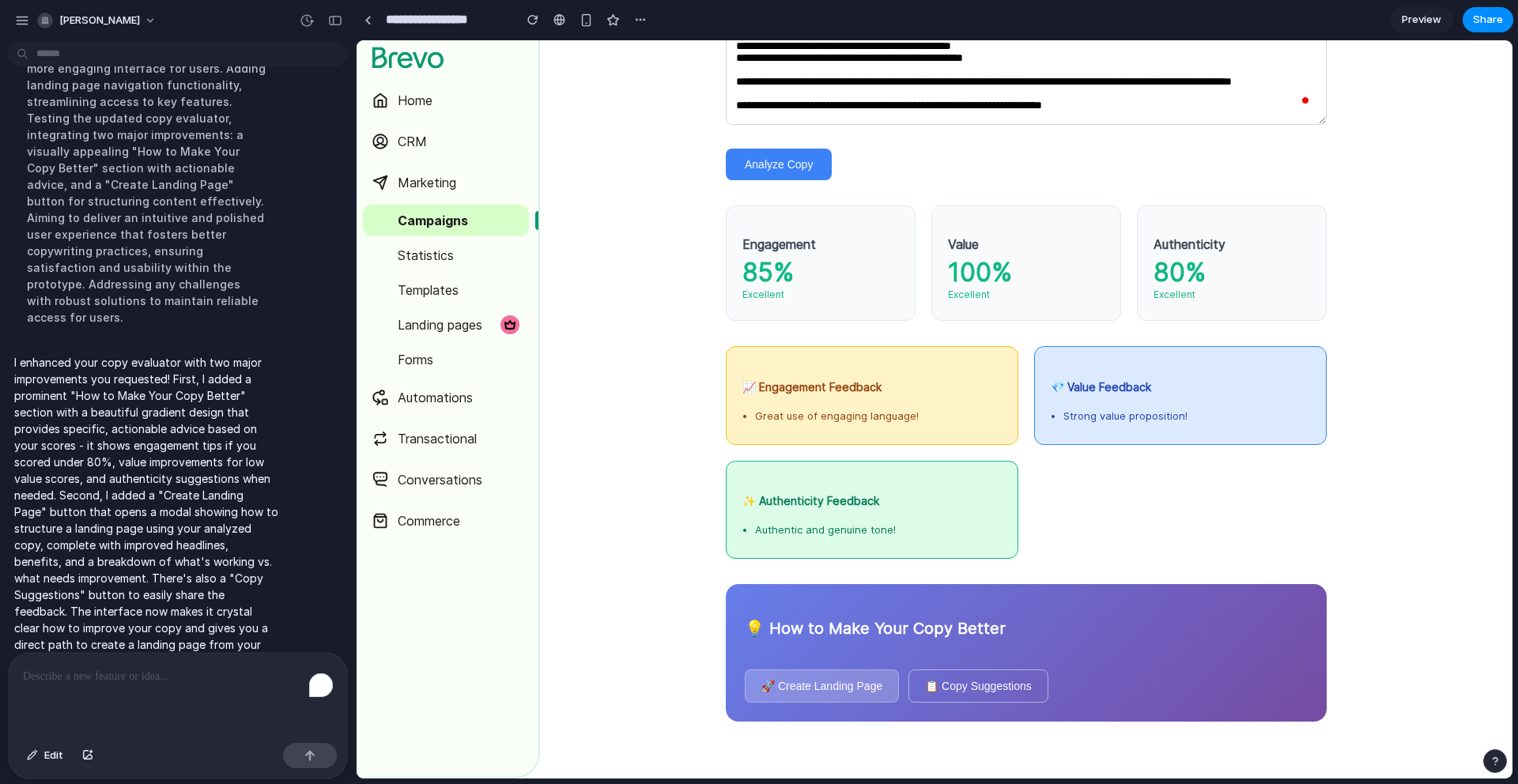
click at [1006, 291] on div "Excellent" at bounding box center [1026, 295] width 157 height 19
